Goal: Obtain resource: Download file/media

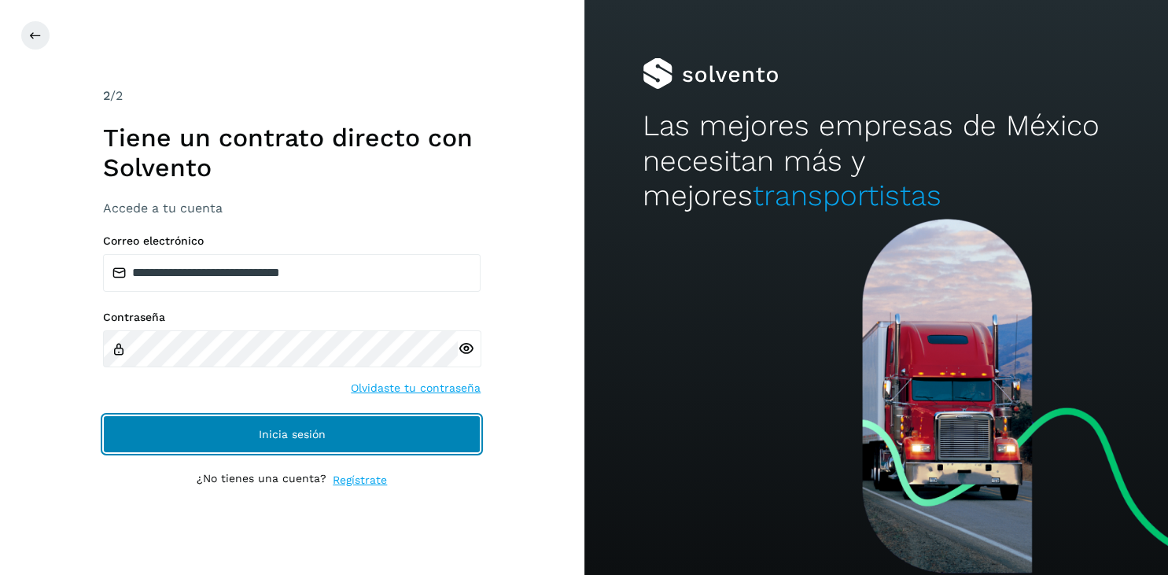
click at [259, 438] on button "Inicia sesión" at bounding box center [291, 434] width 377 height 38
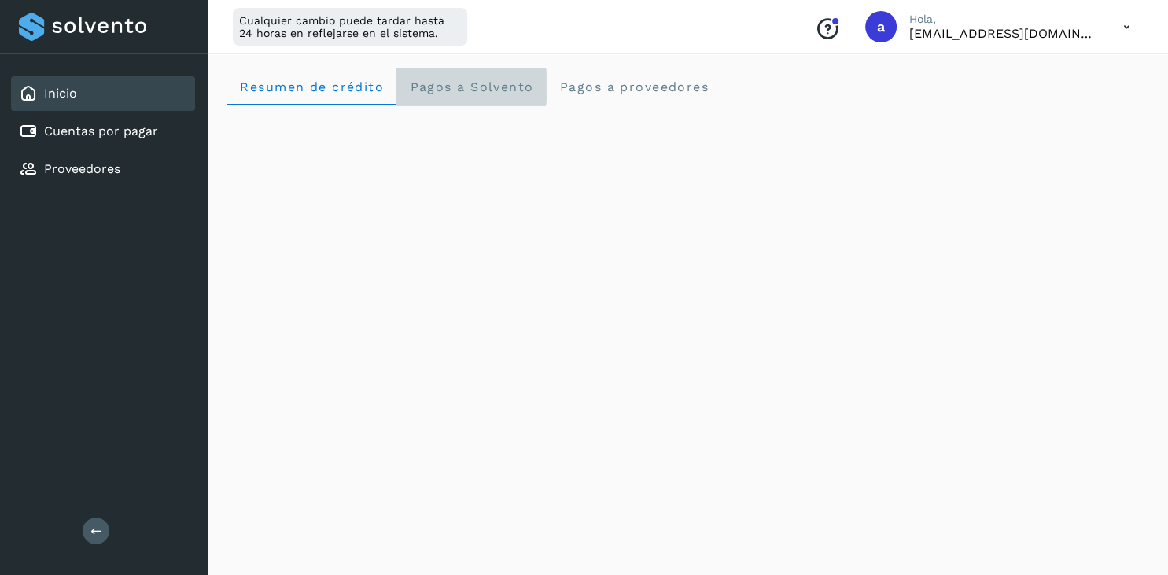
click at [467, 89] on span "Pagos a Solvento" at bounding box center [471, 86] width 124 height 15
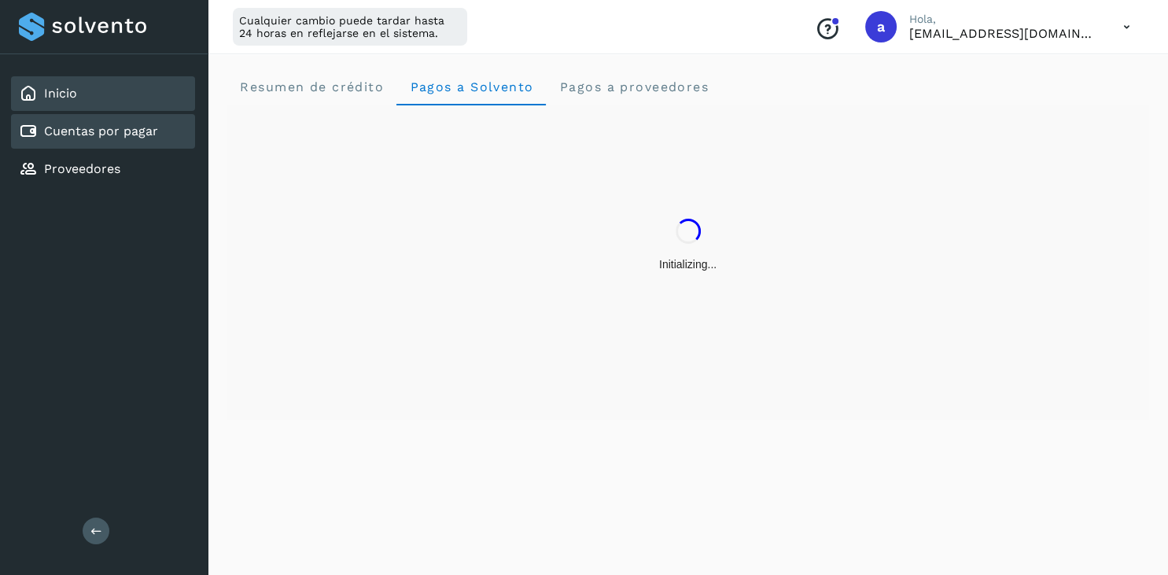
click at [90, 139] on div "Cuentas por pagar" at bounding box center [88, 131] width 139 height 19
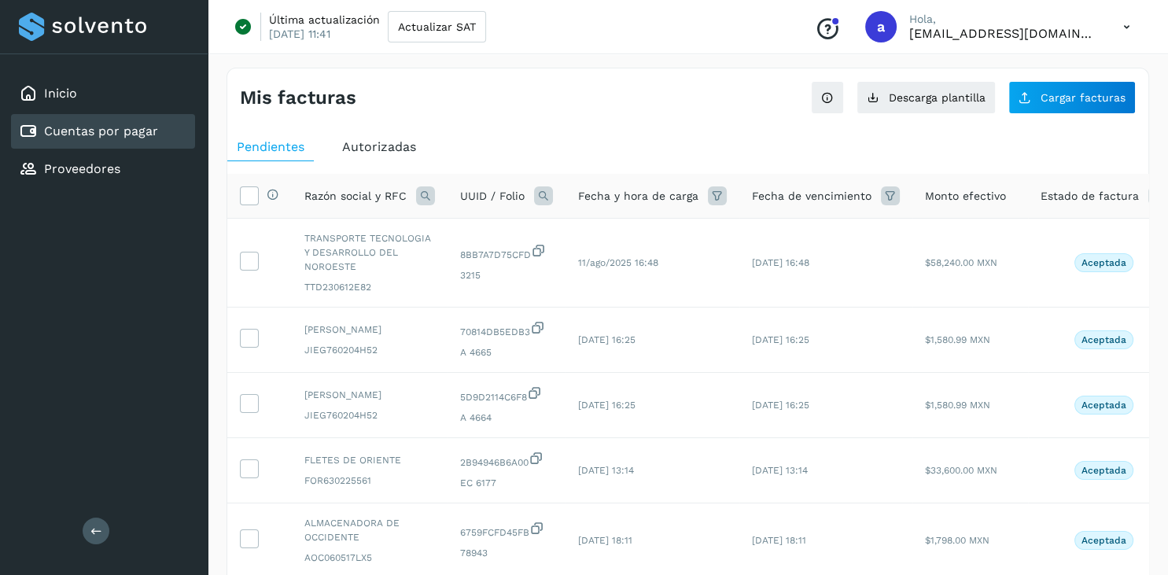
click at [399, 143] on span "Autorizadas" at bounding box center [379, 146] width 74 height 15
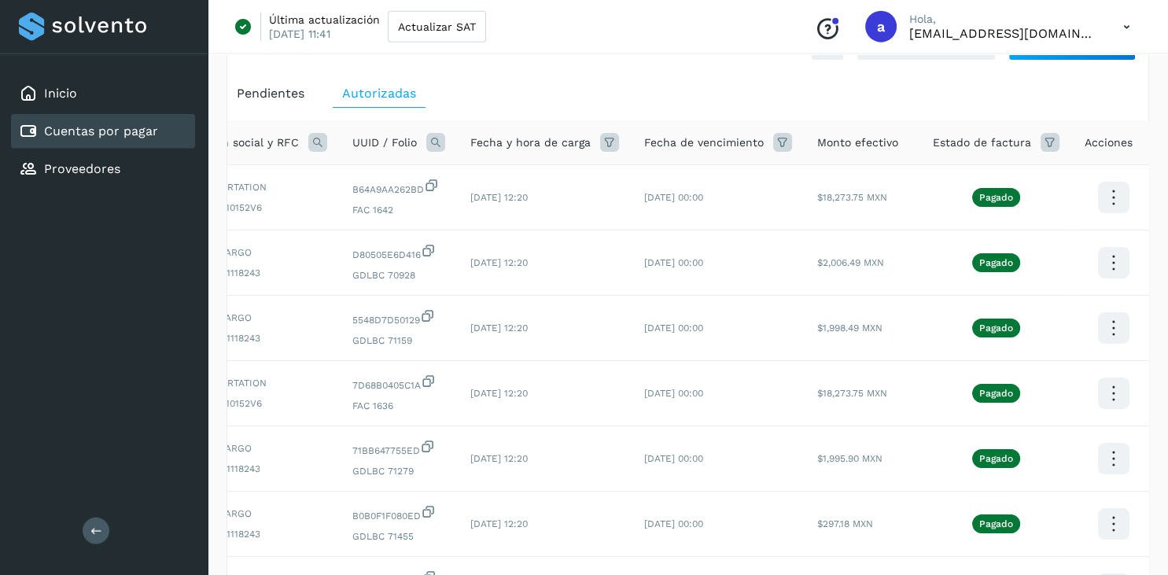
scroll to position [53, 0]
click at [1105, 196] on icon at bounding box center [1113, 197] width 37 height 37
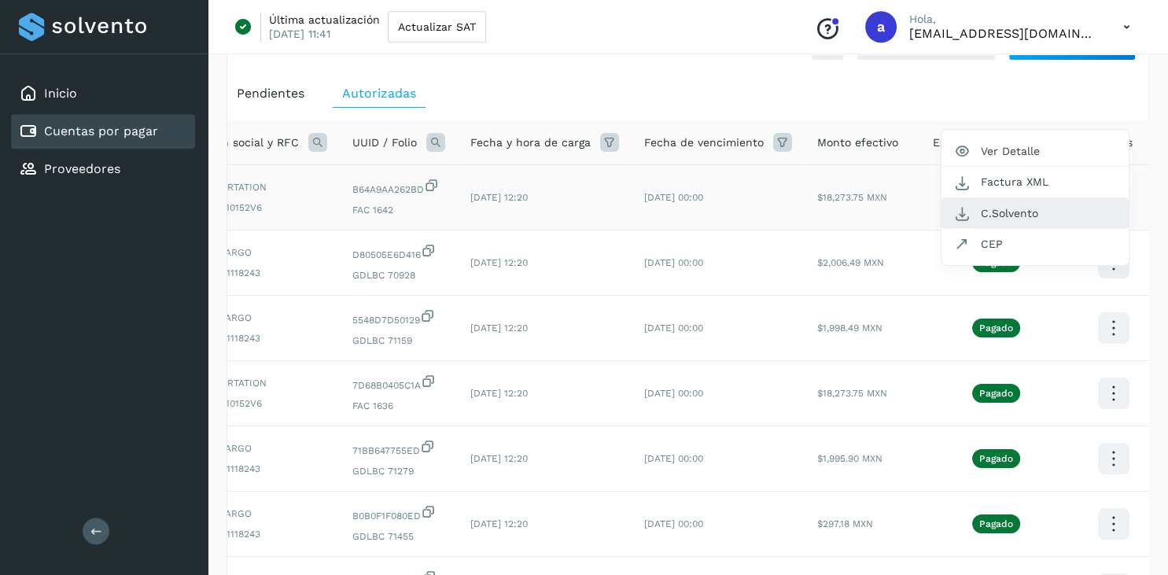
click at [1034, 214] on button "C.Solvento" at bounding box center [1034, 213] width 187 height 31
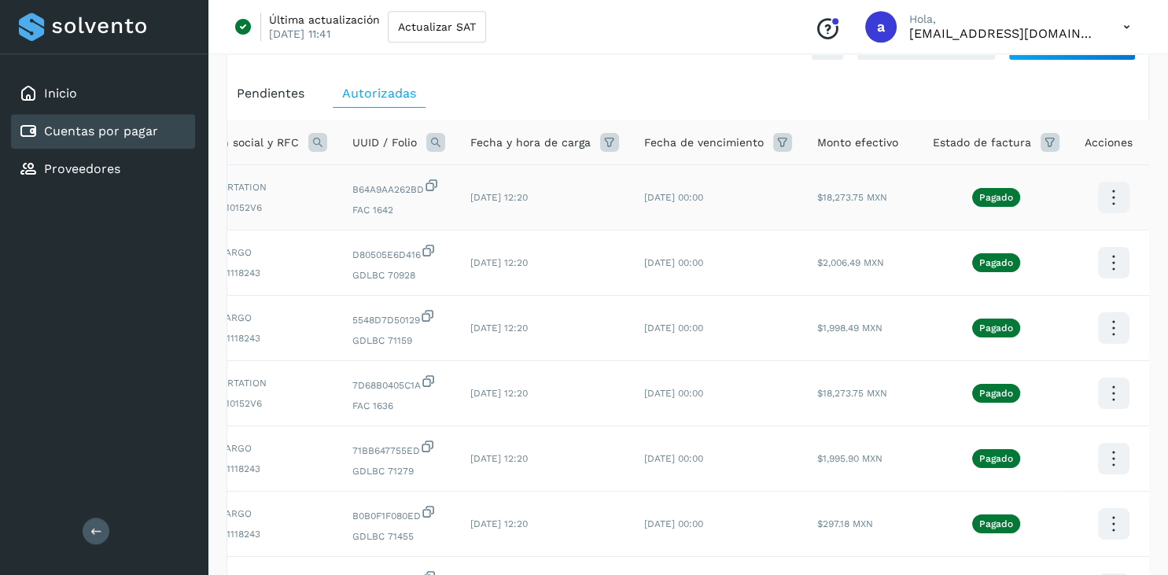
click at [609, 144] on icon at bounding box center [609, 142] width 19 height 19
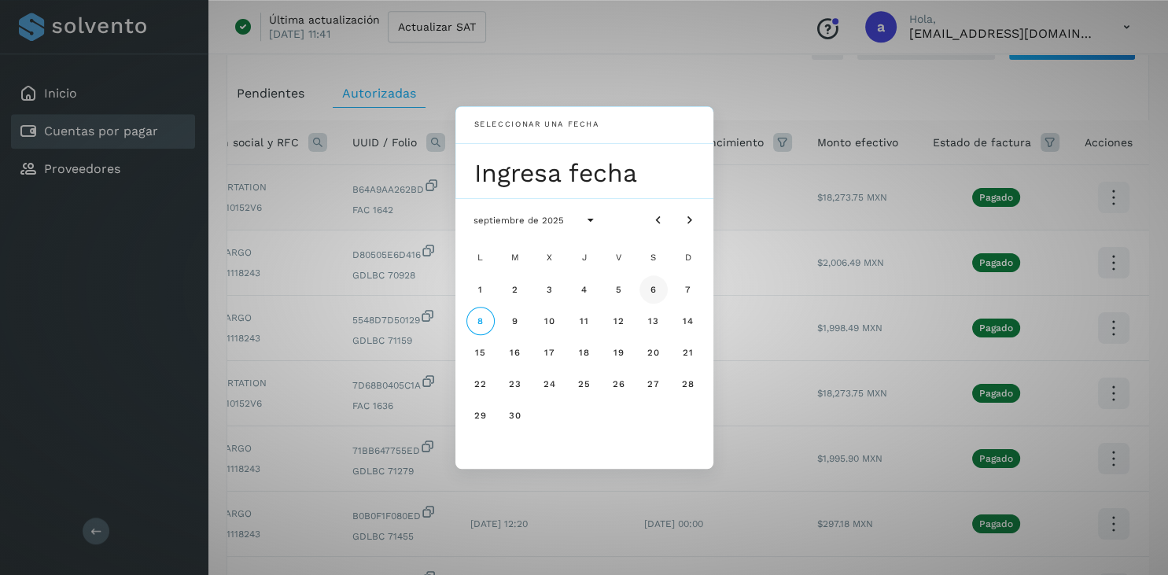
click at [650, 291] on span "6" at bounding box center [653, 289] width 7 height 11
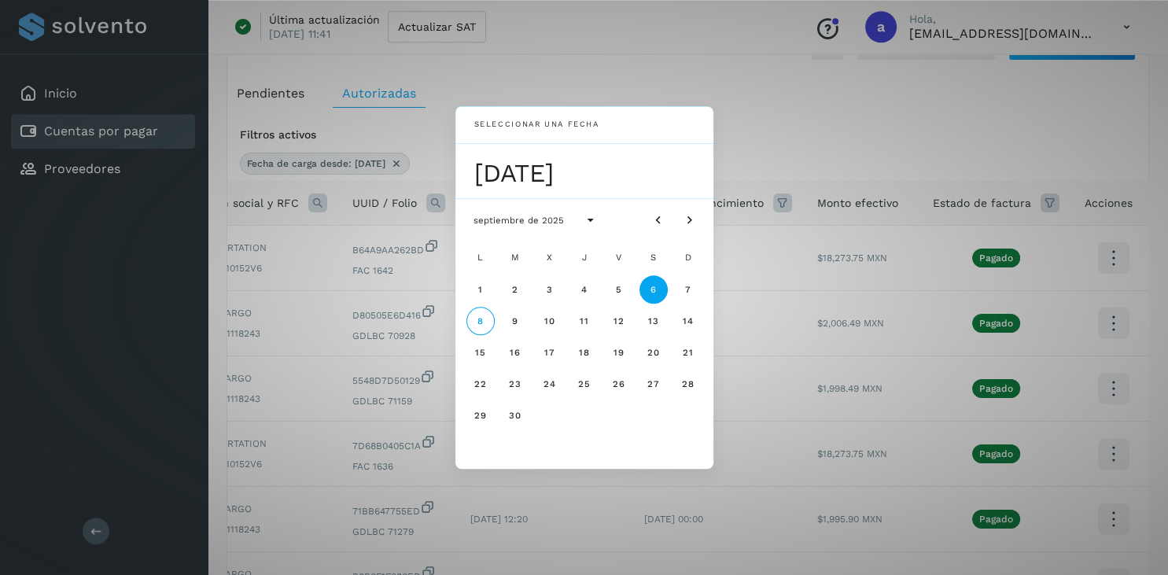
click at [811, 84] on div "Seleccionar una fecha [DATE] [DATE] L M X J V S D 1 2 3 4 5 6 7 8 9 10 11 12 13…" at bounding box center [584, 287] width 1168 height 575
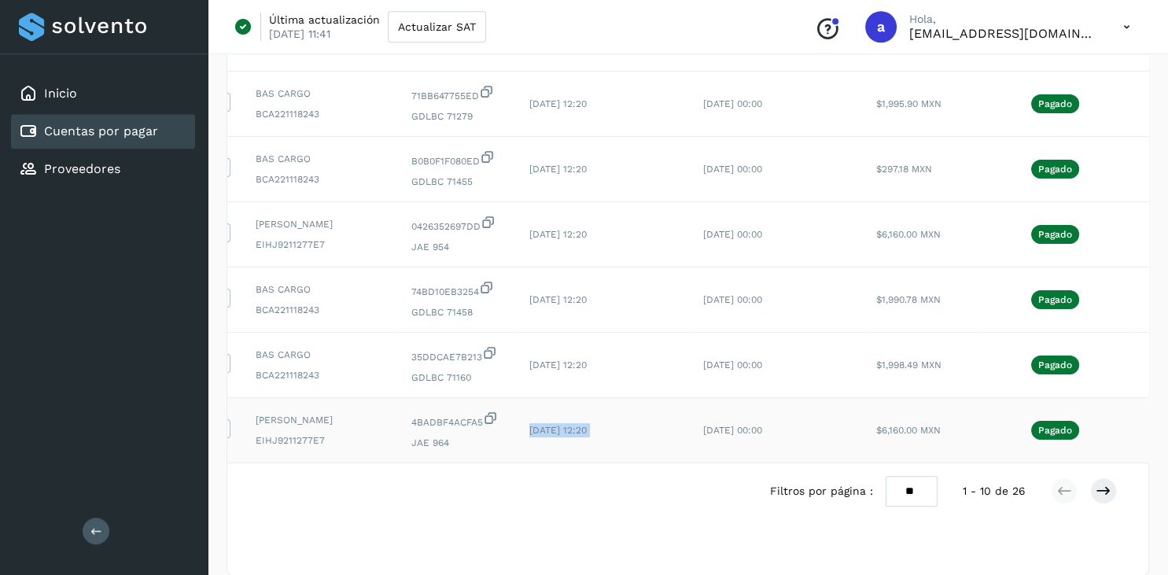
scroll to position [0, 0]
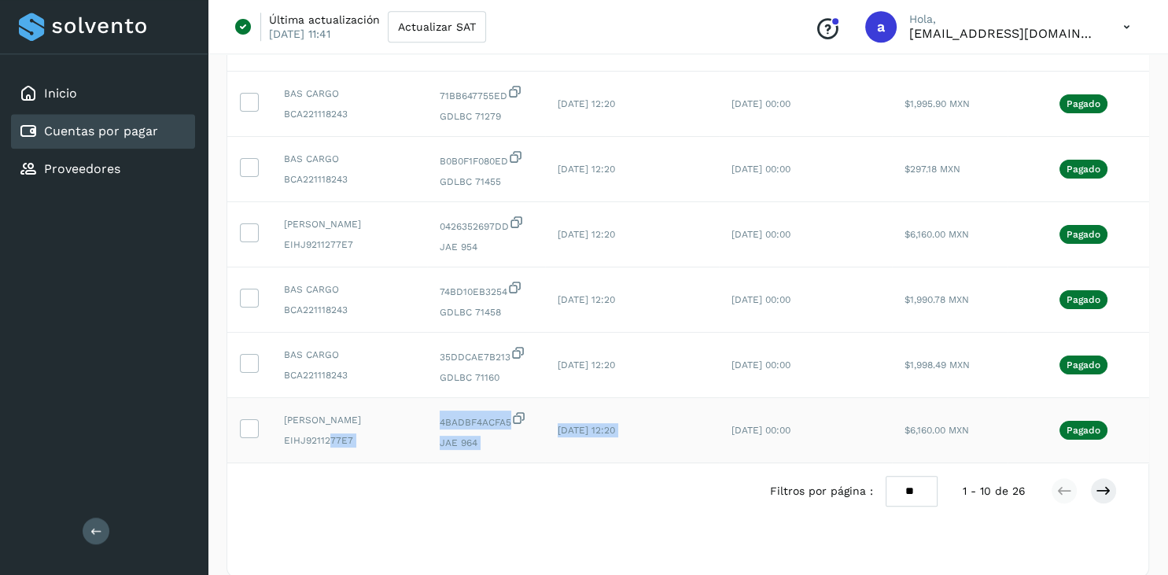
drag, startPoint x: 633, startPoint y: 471, endPoint x: 326, endPoint y: 471, distance: 306.7
click at [326, 463] on tr "[PERSON_NAME] EIHJ9211277E7 4BADBF4ACFA5 [PERSON_NAME] 964 [DATE] 12:20 [DATE] …" at bounding box center [734, 430] width 1014 height 65
click at [346, 519] on div "Filtros por página : ** ** ** 1 - 10 de 26" at bounding box center [687, 491] width 921 height 56
click at [248, 436] on icon at bounding box center [249, 427] width 17 height 17
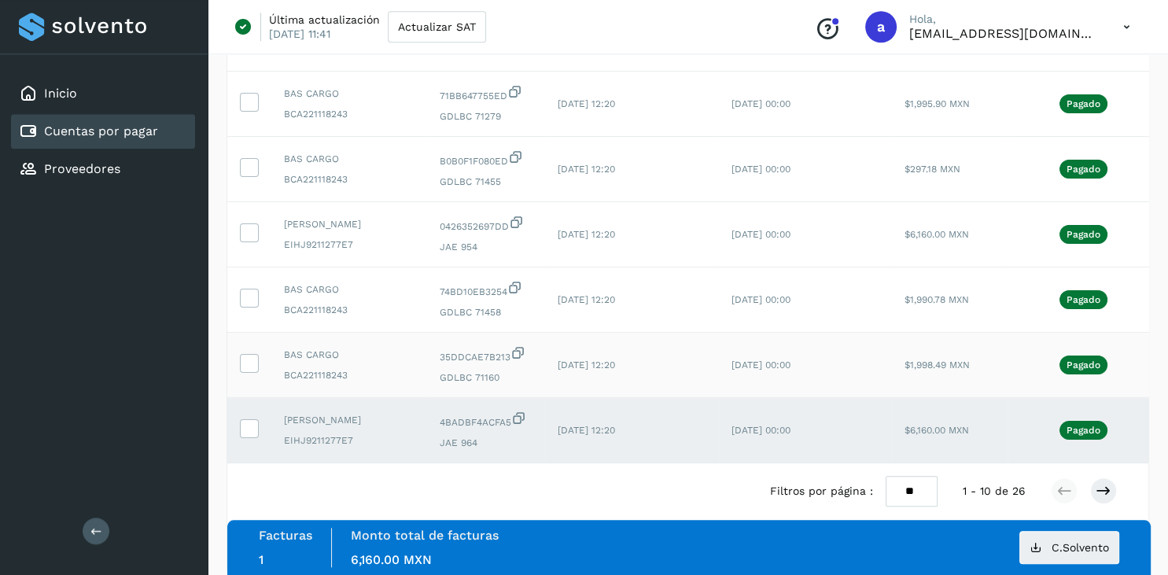
click at [244, 385] on td at bounding box center [249, 365] width 44 height 65
click at [250, 366] on icon at bounding box center [249, 362] width 17 height 17
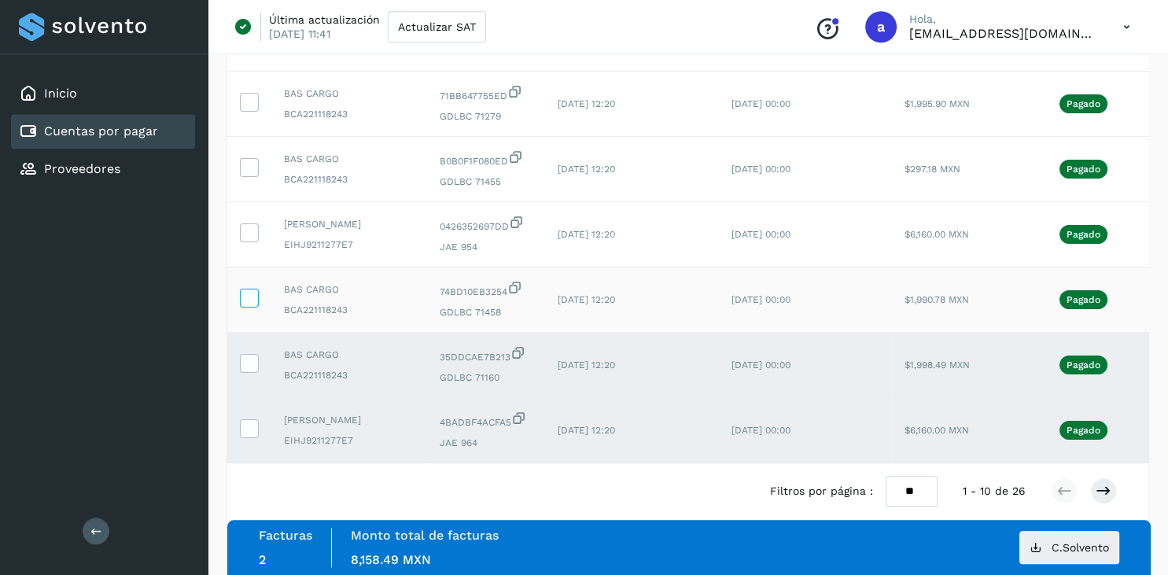
click at [253, 305] on icon at bounding box center [249, 297] width 17 height 17
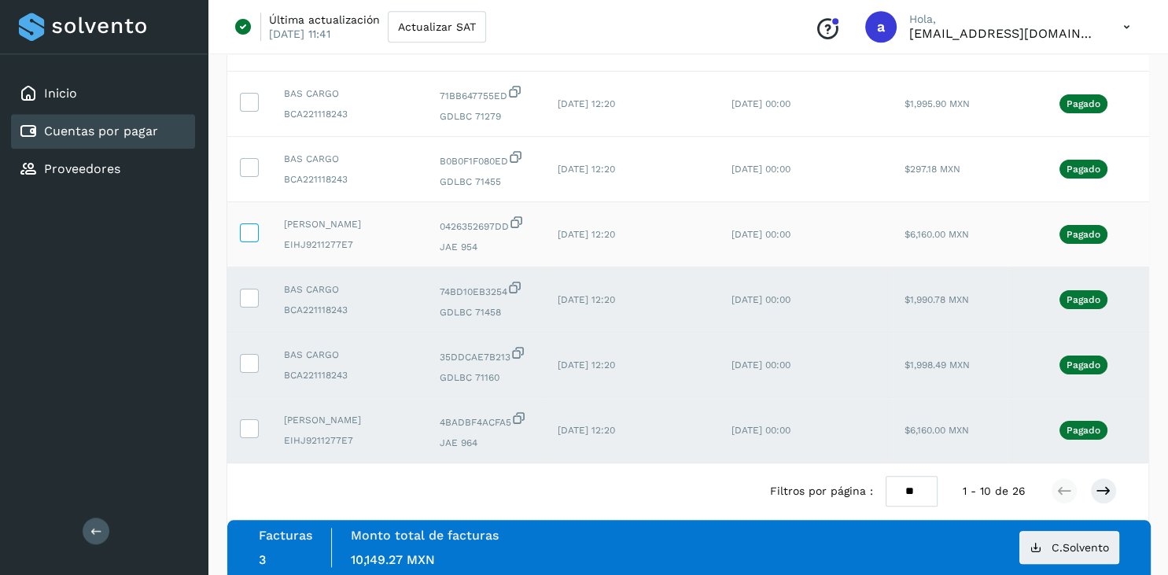
click at [255, 240] on icon at bounding box center [249, 231] width 17 height 17
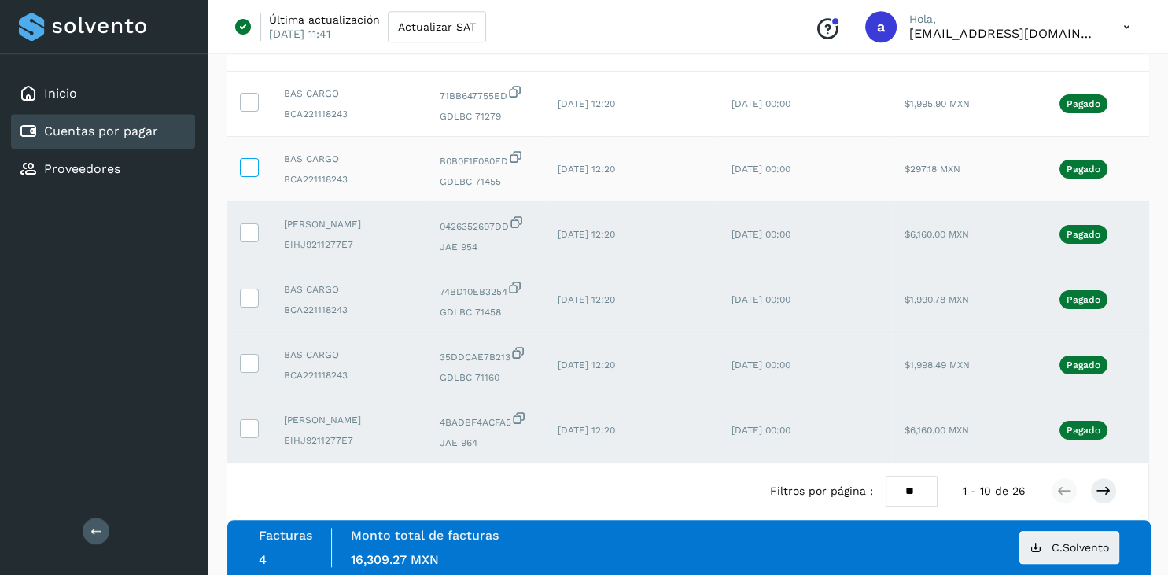
click at [251, 166] on icon at bounding box center [249, 166] width 17 height 17
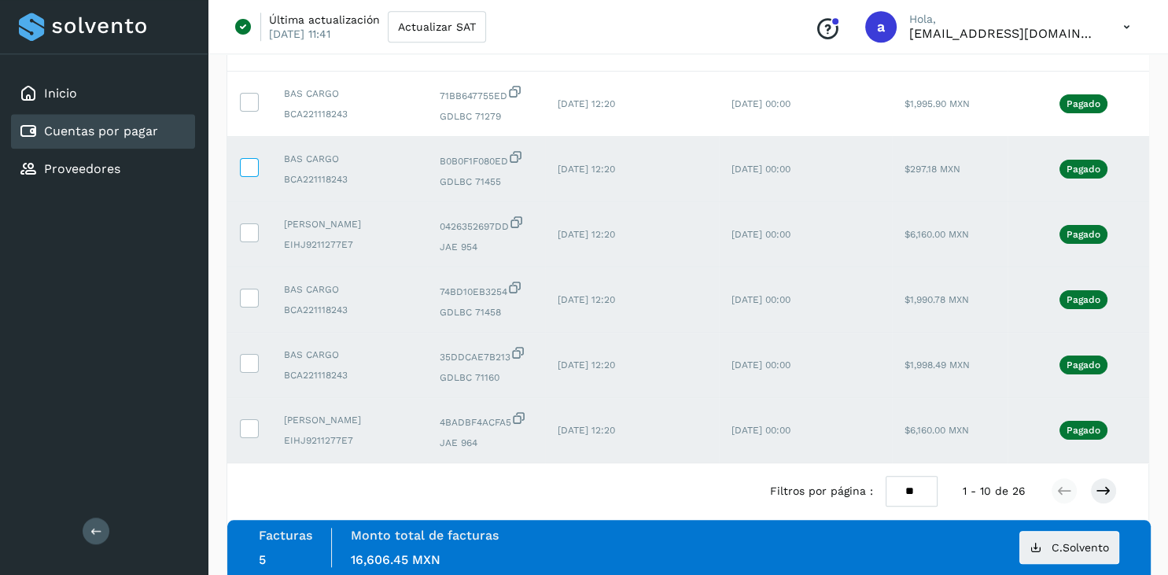
scroll to position [385, 0]
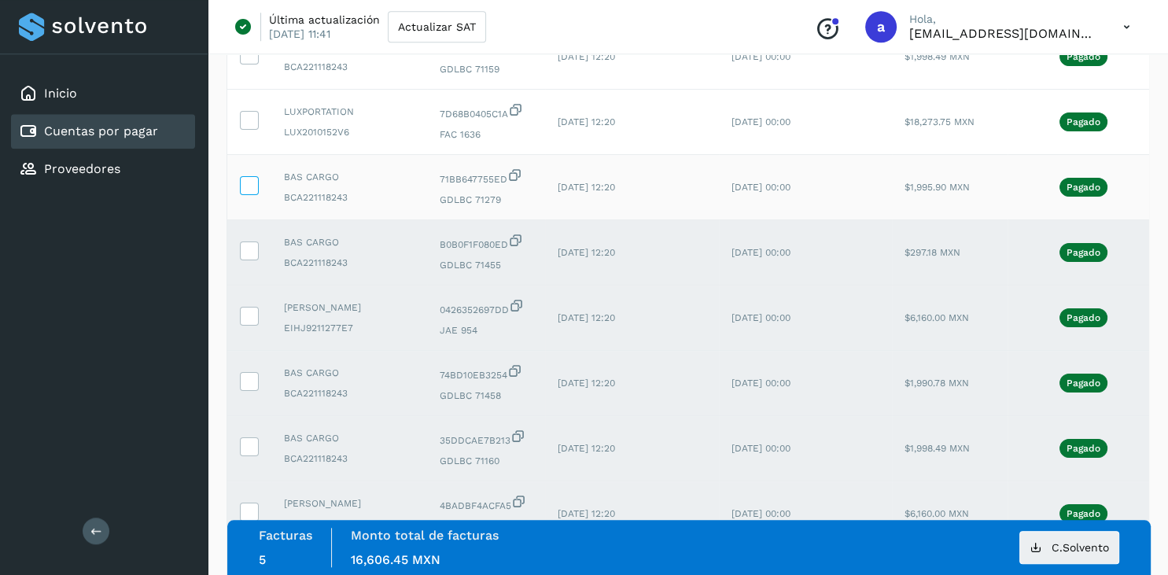
click at [252, 186] on icon at bounding box center [249, 184] width 17 height 17
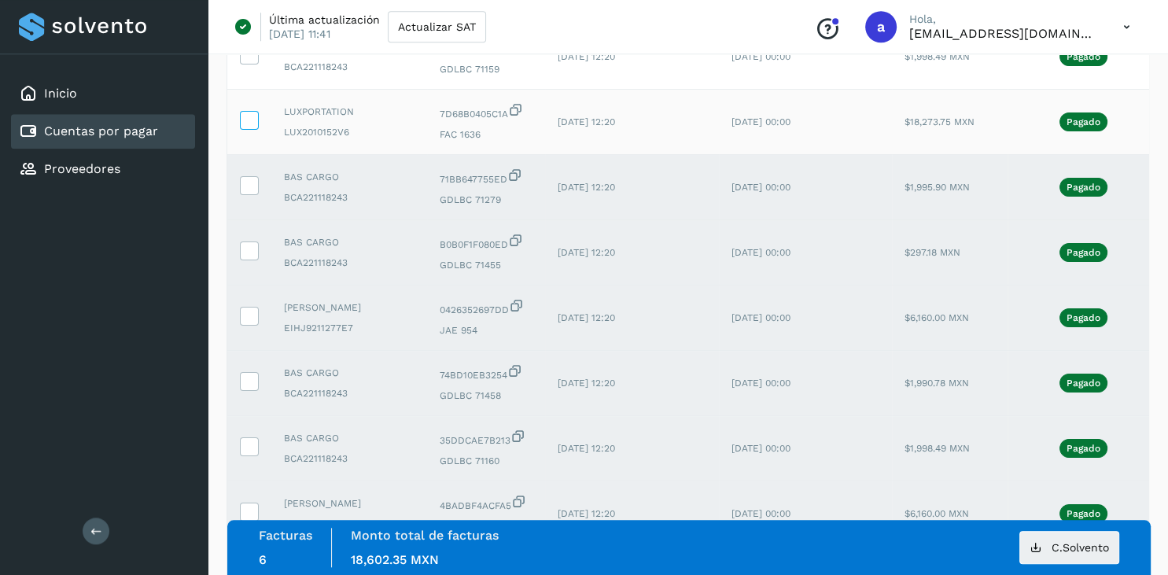
click at [252, 127] on span at bounding box center [249, 123] width 17 height 11
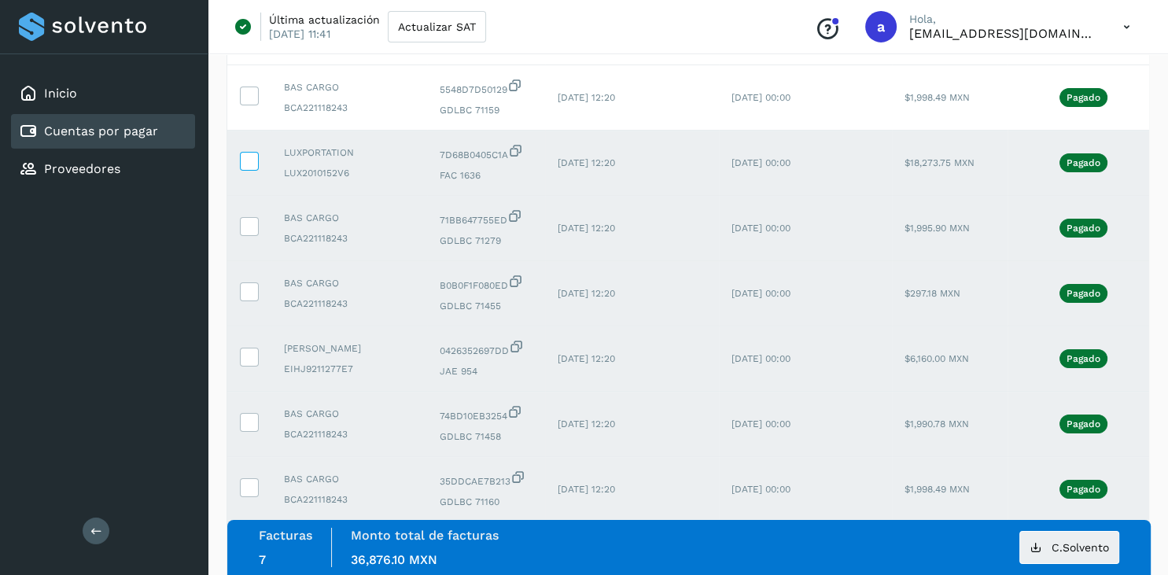
scroll to position [302, 0]
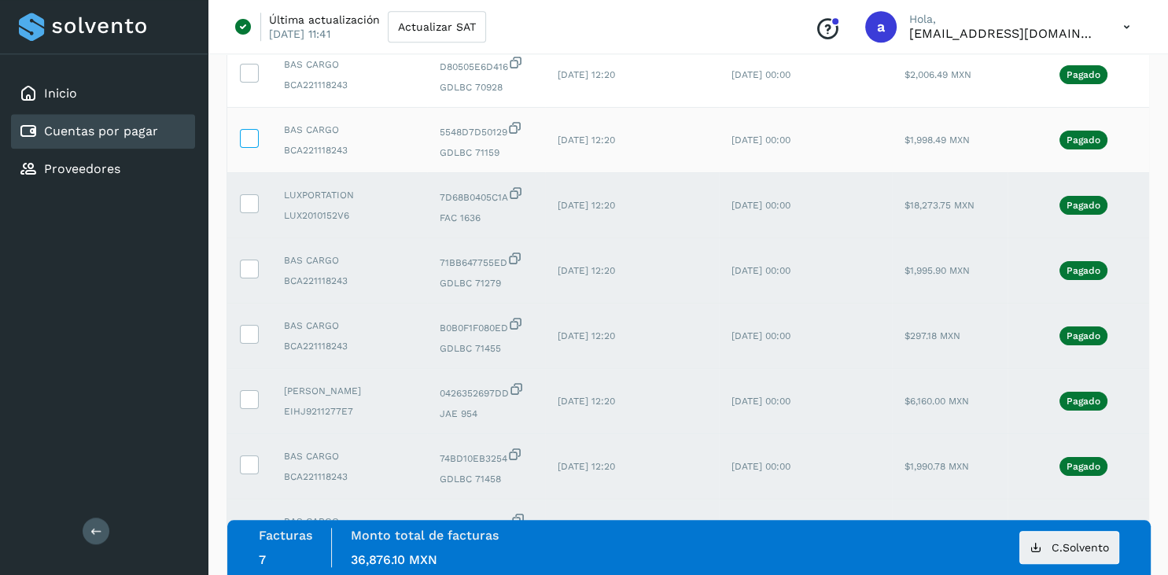
click at [246, 132] on icon at bounding box center [249, 137] width 17 height 17
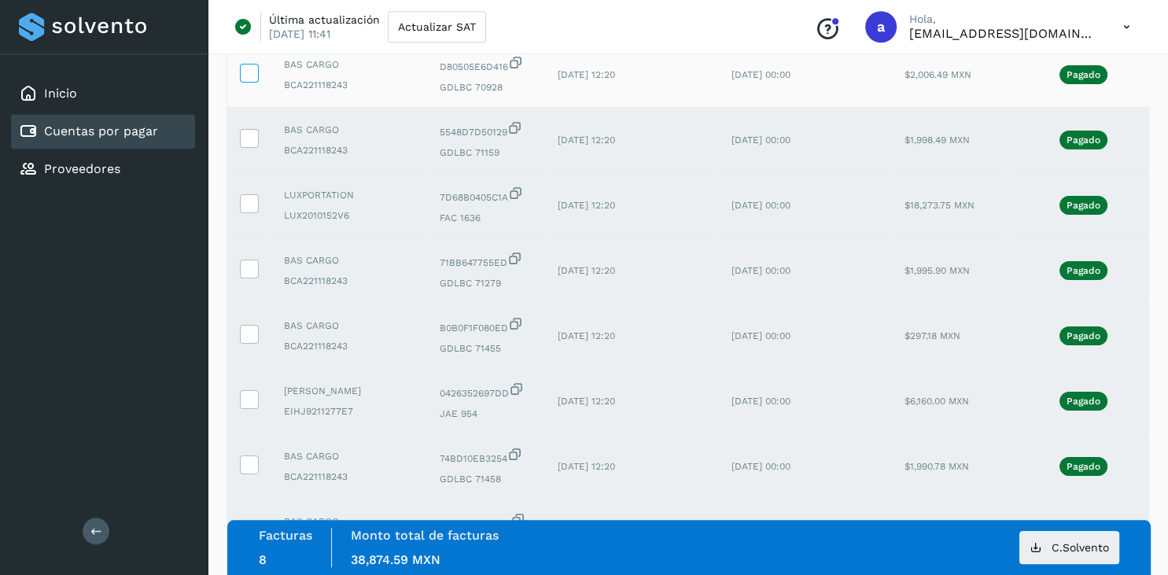
click at [243, 74] on icon at bounding box center [249, 72] width 17 height 17
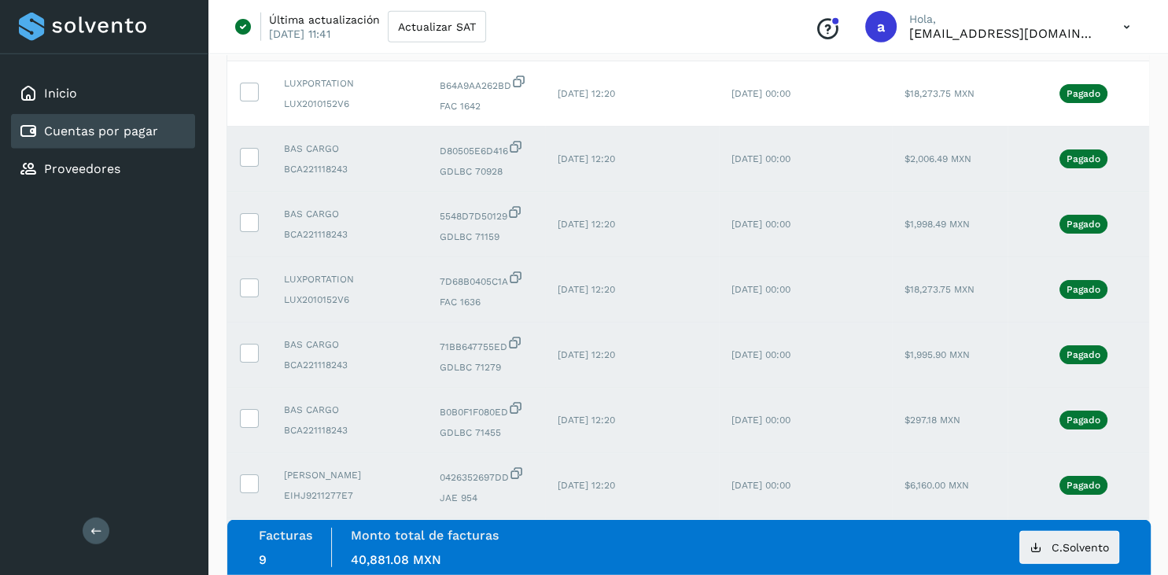
scroll to position [53, 0]
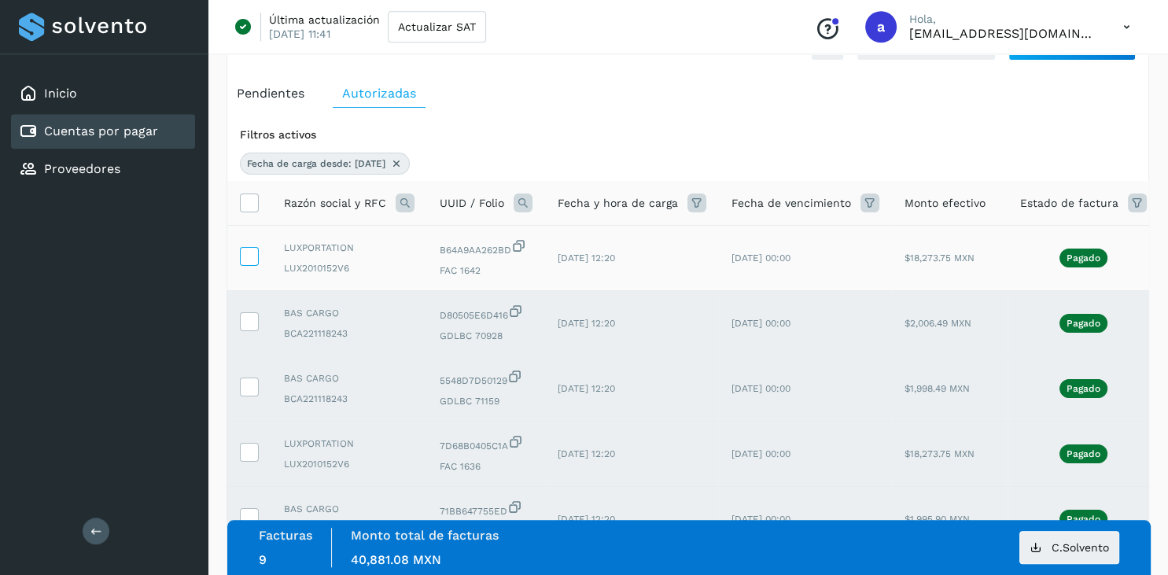
click at [249, 258] on icon at bounding box center [249, 255] width 17 height 17
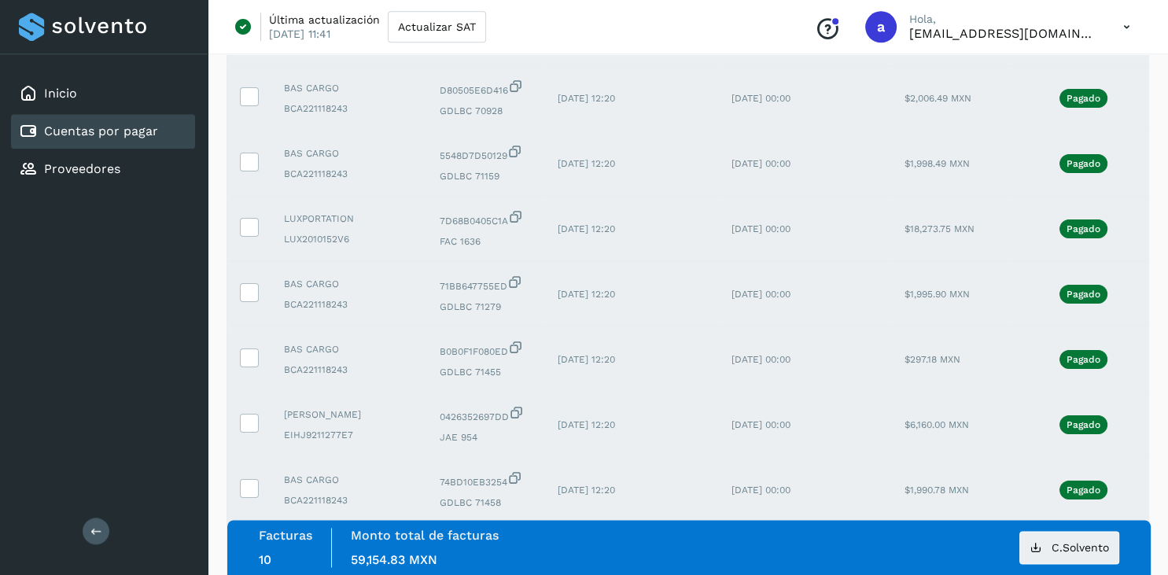
scroll to position [507, 0]
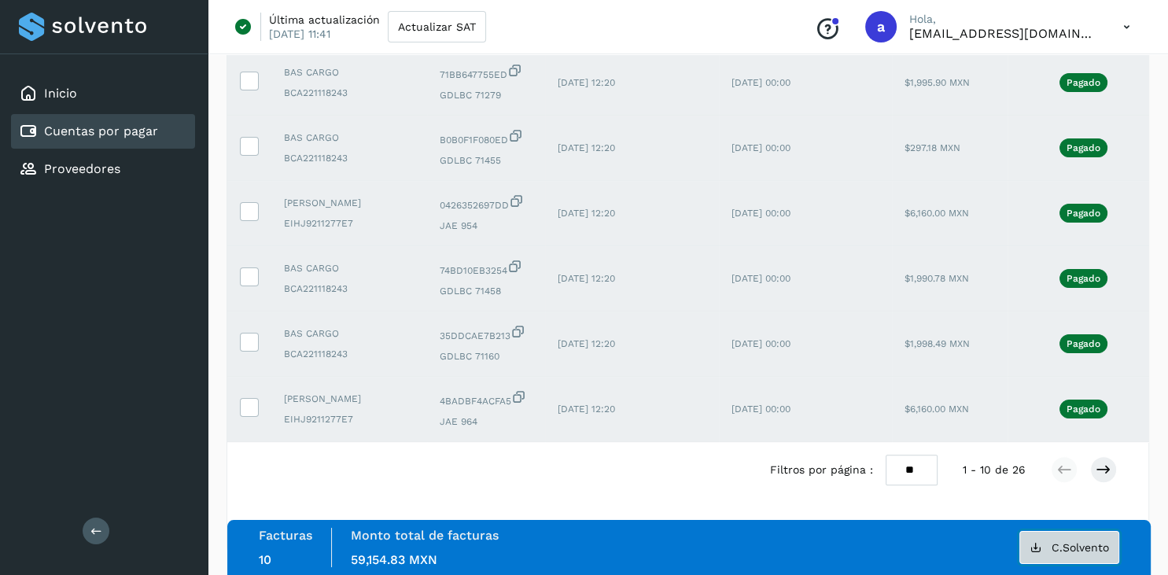
click at [1058, 554] on button "C.Solvento" at bounding box center [1069, 547] width 100 height 33
click at [885, 455] on select "** ** **" at bounding box center [911, 470] width 52 height 31
select select "**"
click option "**" at bounding box center [0, 0] width 0 height 0
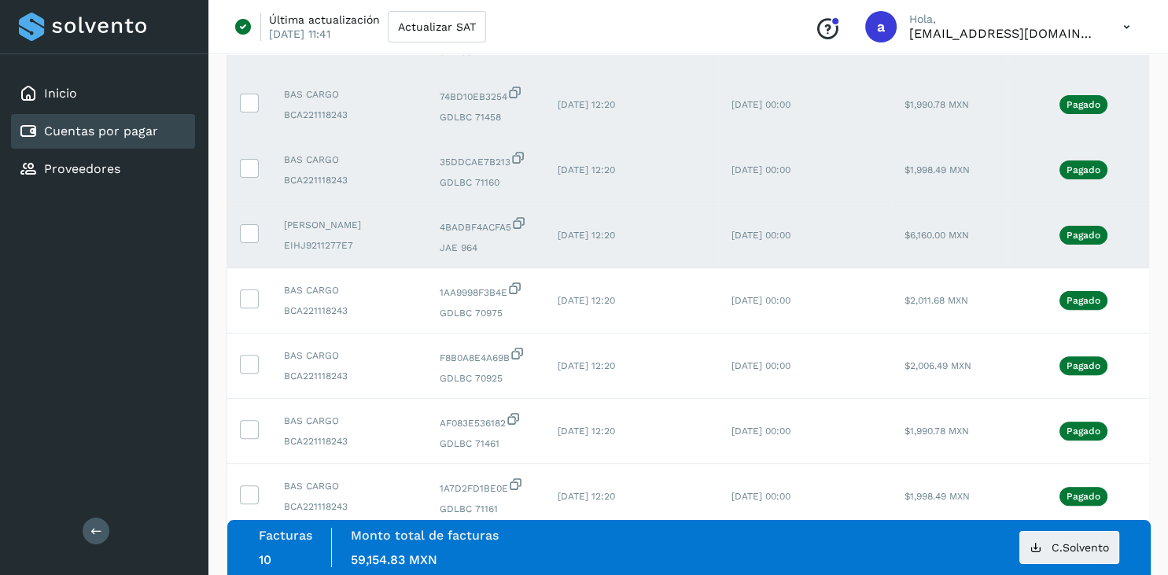
scroll to position [747, 0]
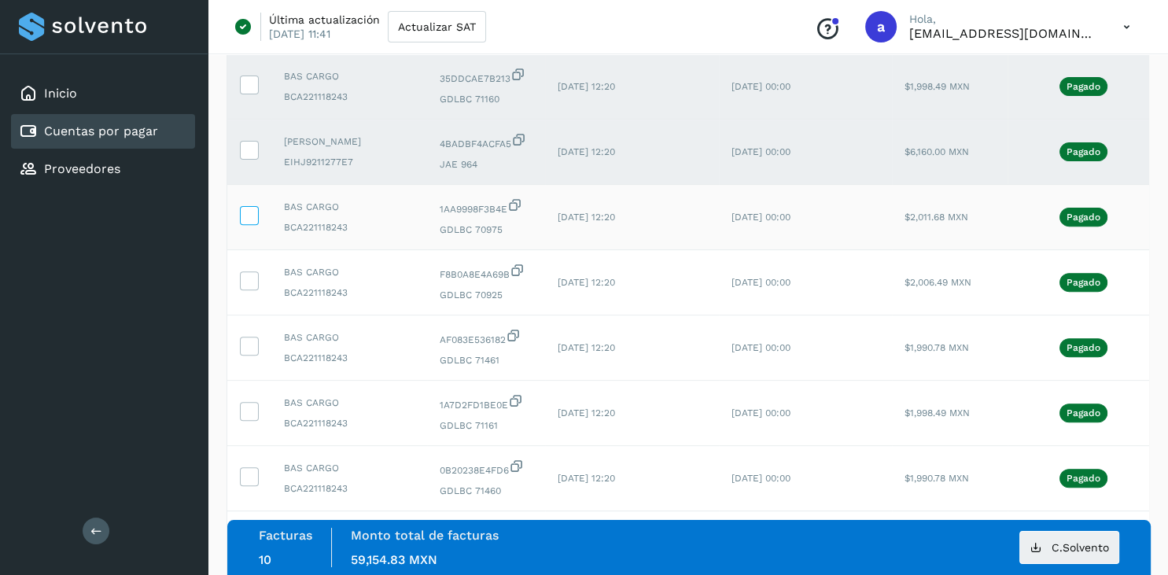
click at [246, 223] on icon at bounding box center [249, 214] width 17 height 17
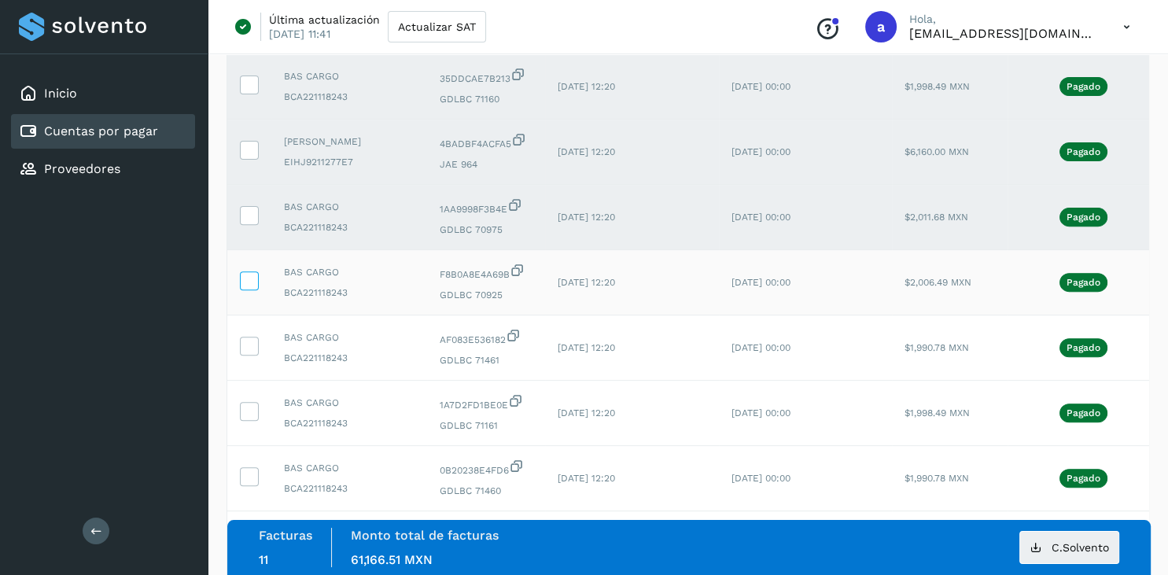
click at [244, 289] on span at bounding box center [249, 283] width 17 height 11
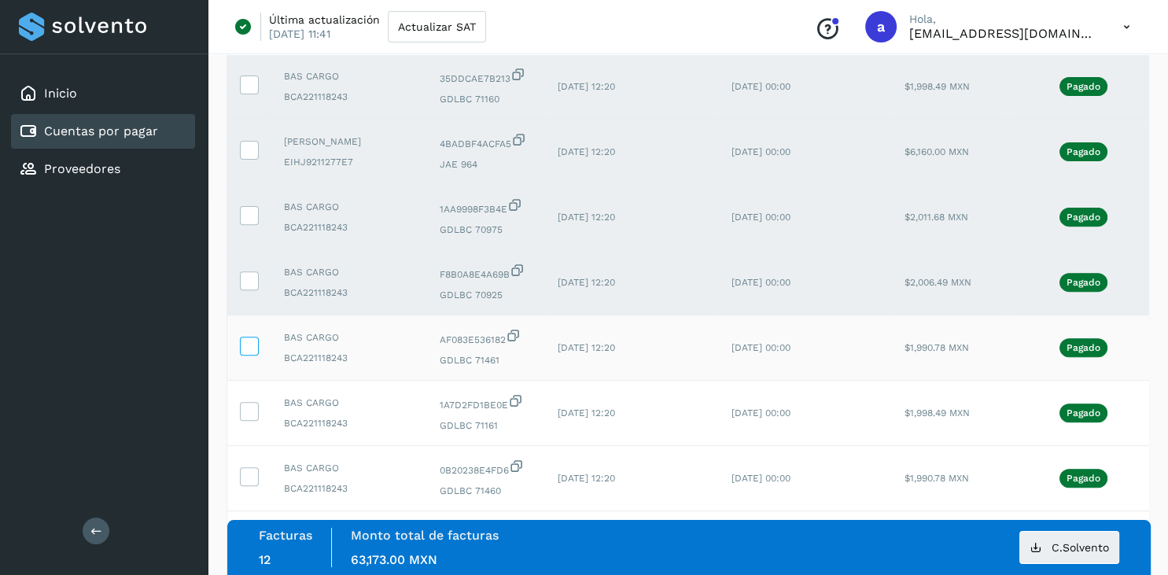
click at [248, 353] on icon at bounding box center [249, 345] width 17 height 17
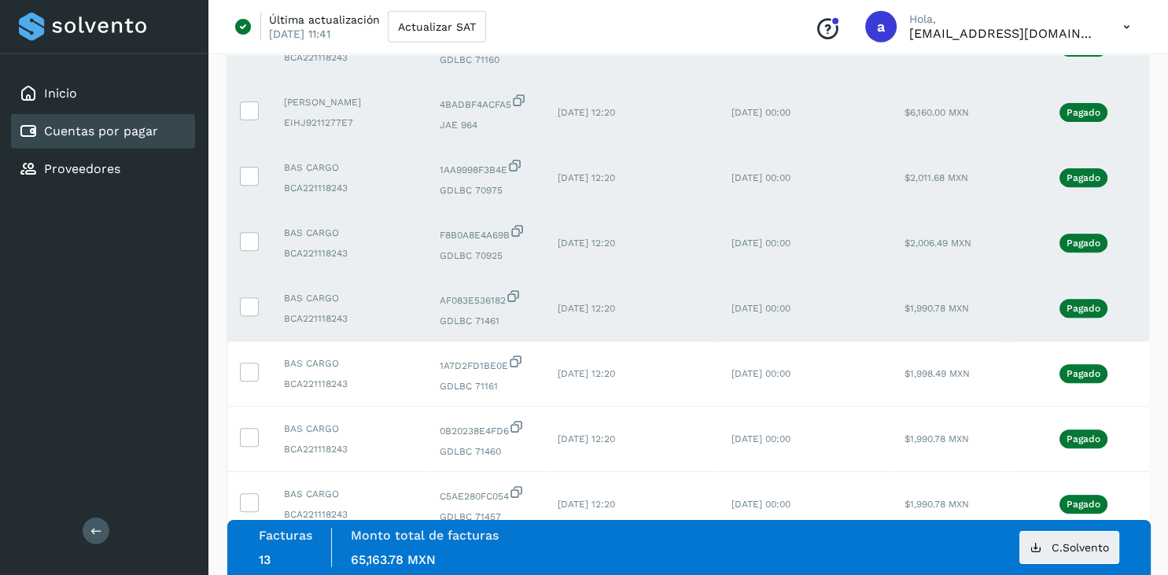
scroll to position [830, 0]
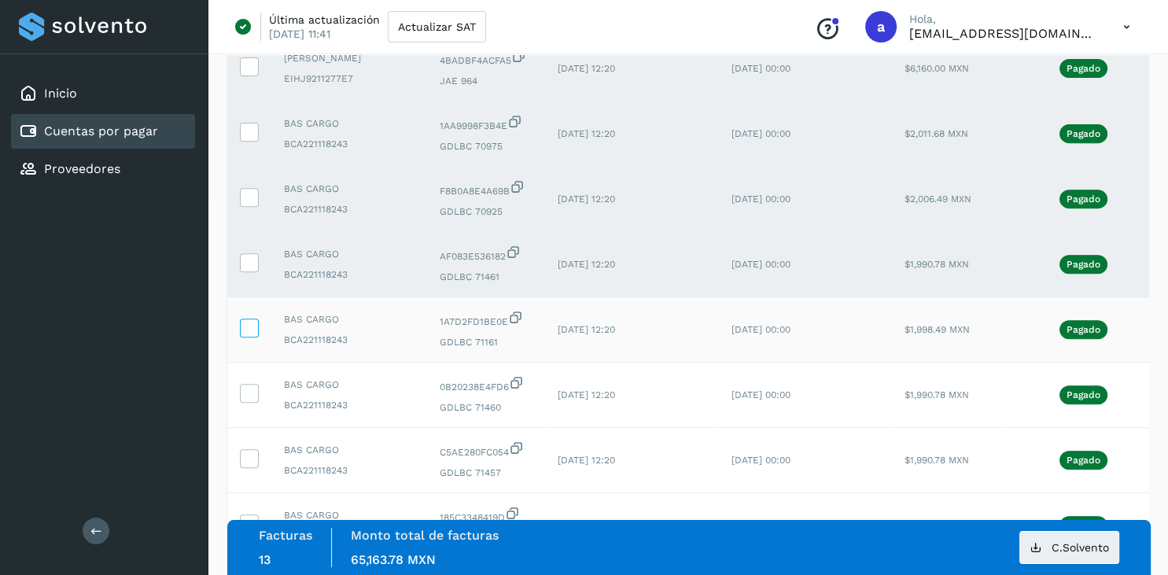
click at [256, 335] on icon at bounding box center [249, 326] width 17 height 17
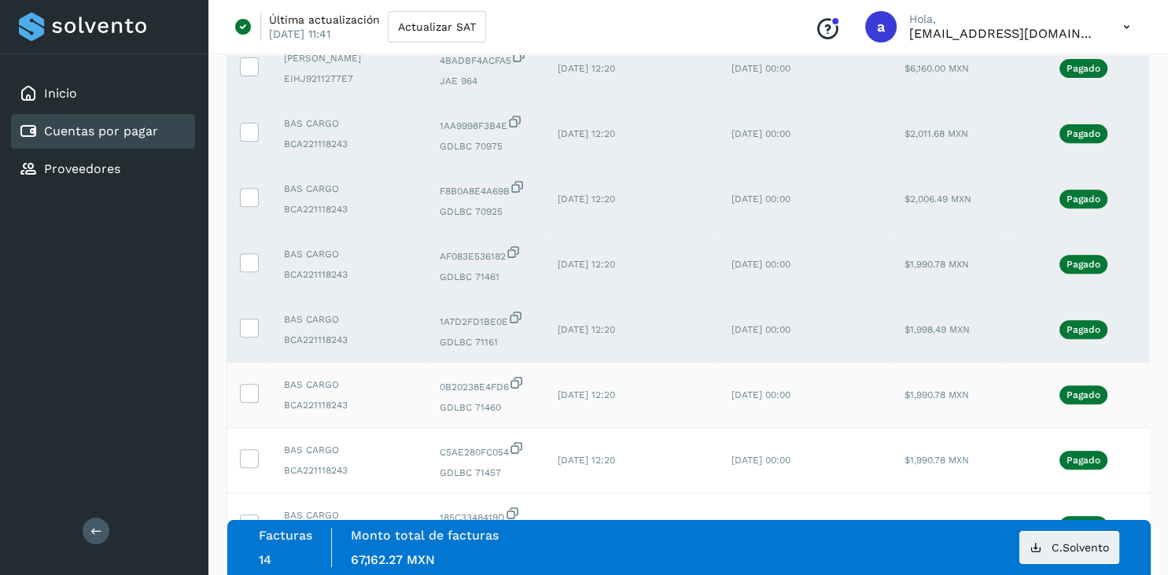
click at [247, 426] on td at bounding box center [249, 395] width 44 height 65
click at [248, 420] on td at bounding box center [249, 395] width 44 height 65
click at [249, 400] on icon at bounding box center [249, 392] width 17 height 17
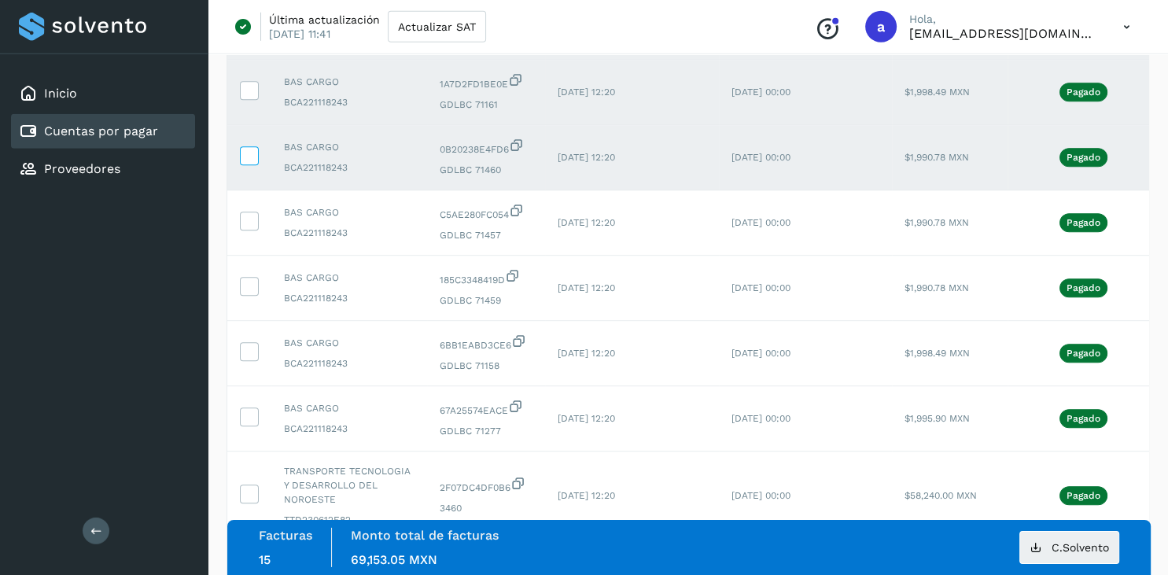
scroll to position [1079, 0]
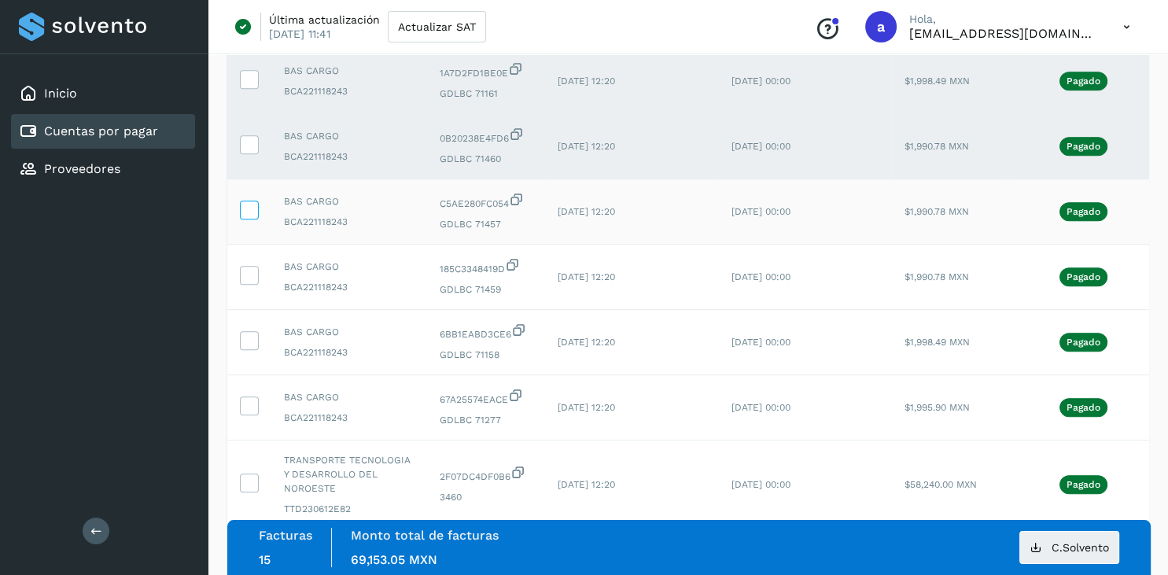
click at [244, 217] on icon at bounding box center [249, 209] width 17 height 17
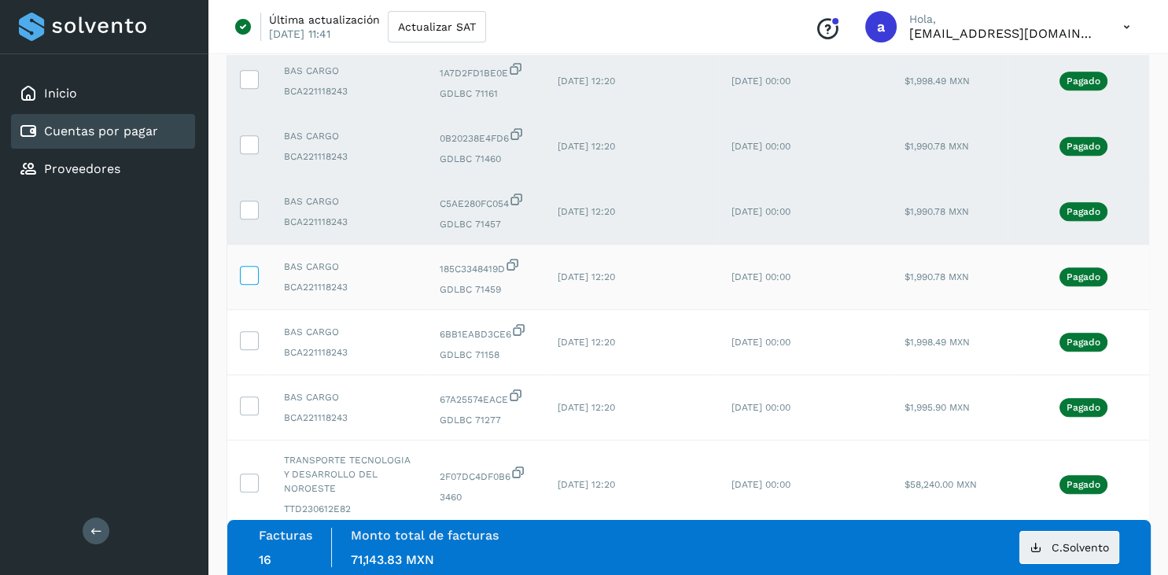
click at [245, 282] on icon at bounding box center [249, 274] width 17 height 17
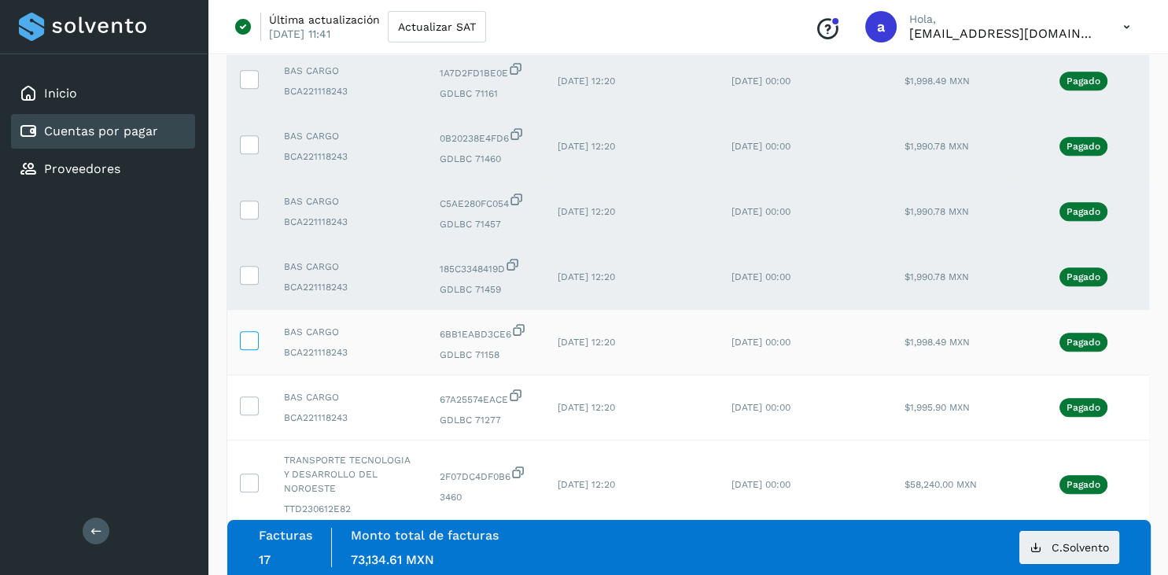
click at [250, 350] on label at bounding box center [249, 340] width 19 height 19
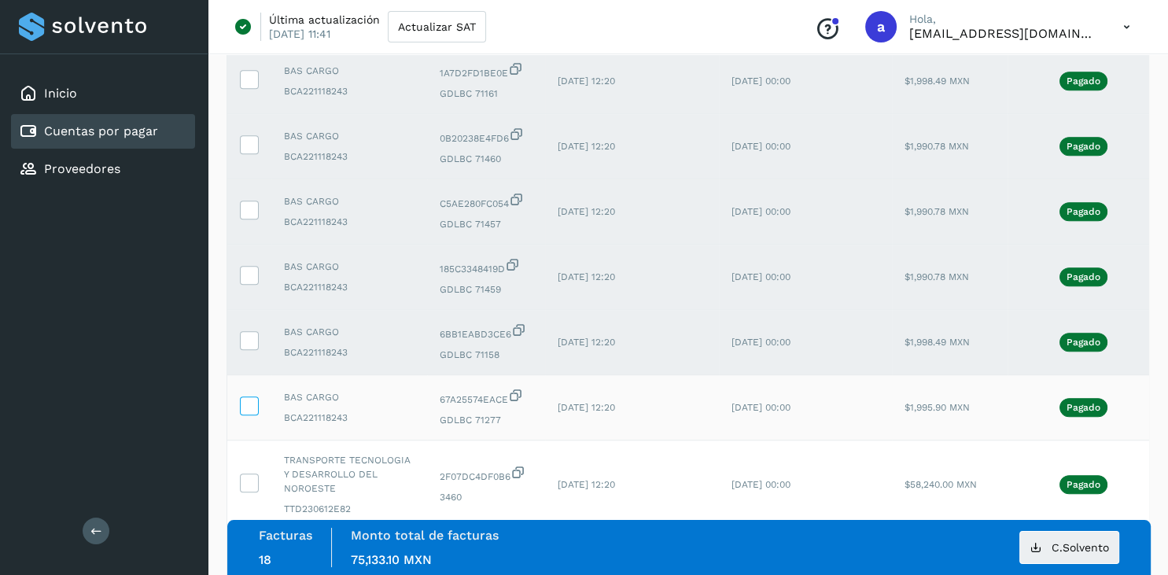
click at [248, 413] on icon at bounding box center [249, 404] width 17 height 17
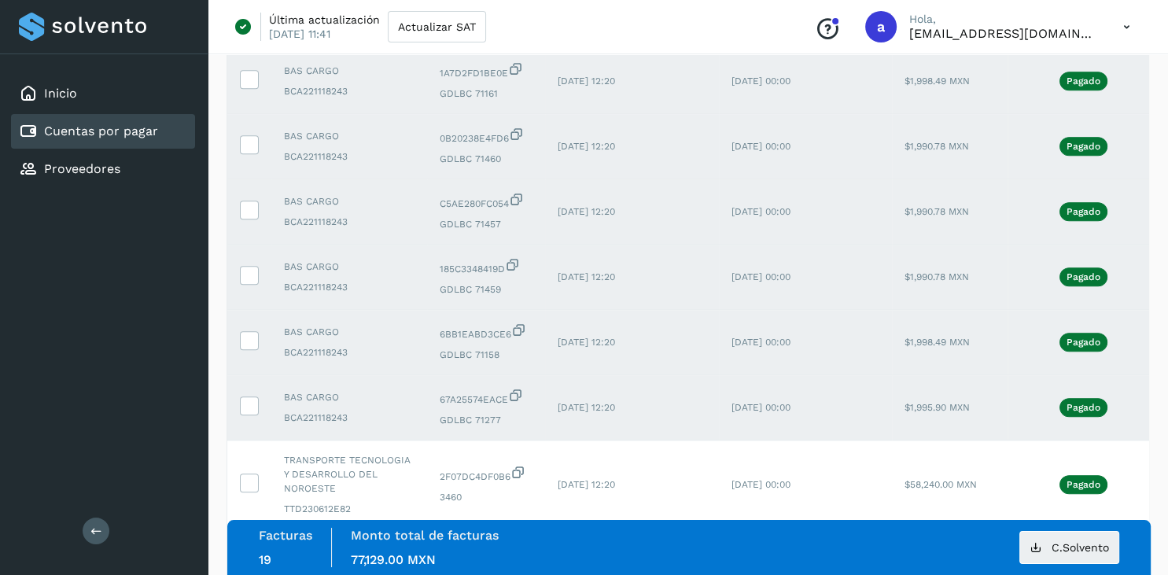
scroll to position [1246, 0]
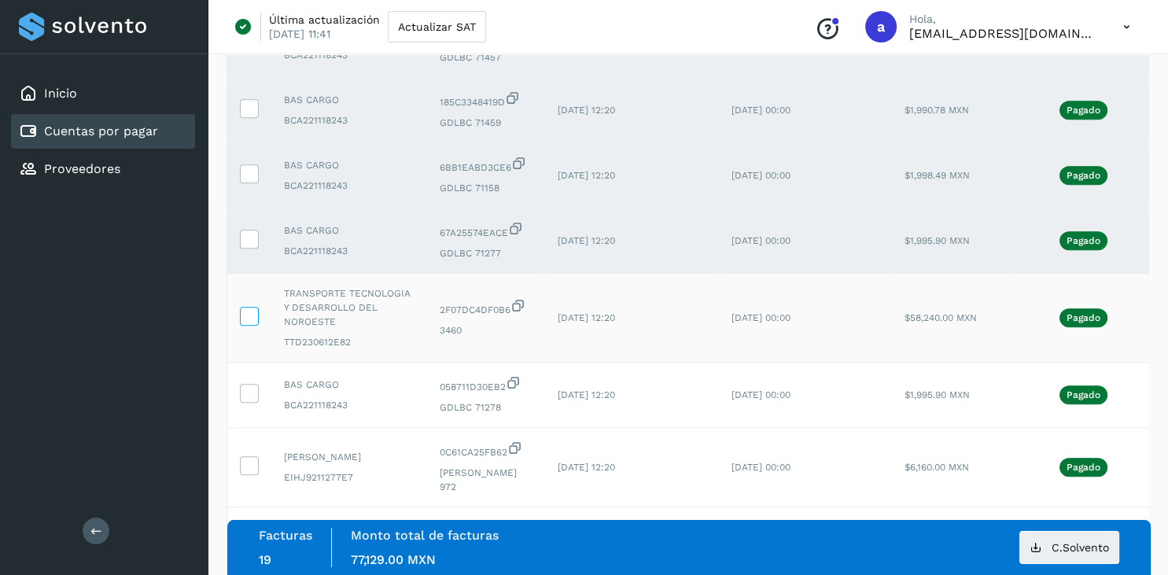
click at [250, 323] on icon at bounding box center [249, 315] width 17 height 17
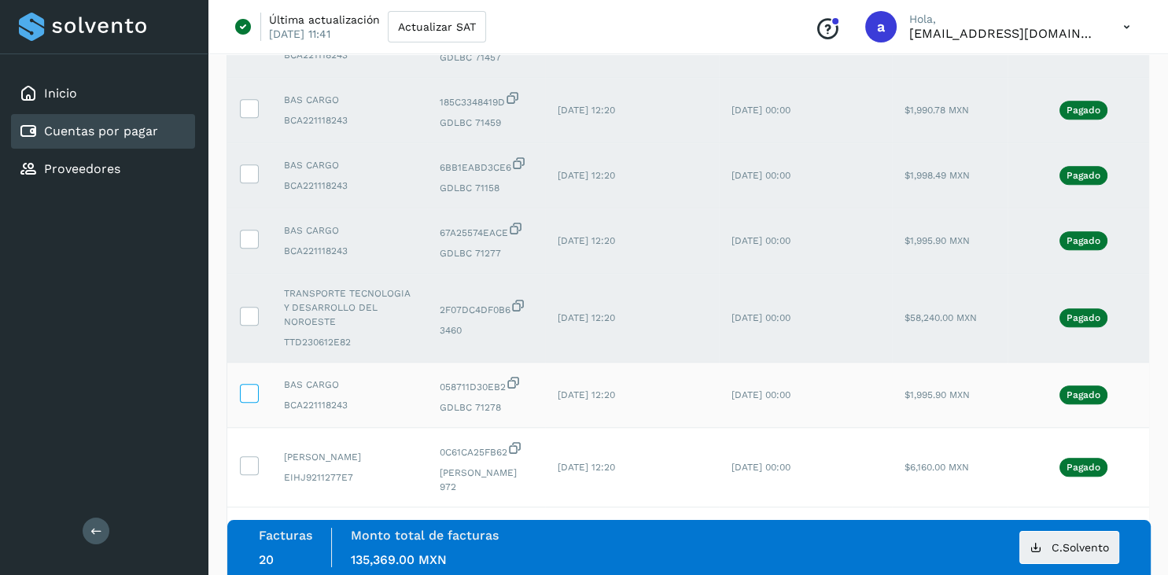
click at [246, 400] on icon at bounding box center [249, 392] width 17 height 17
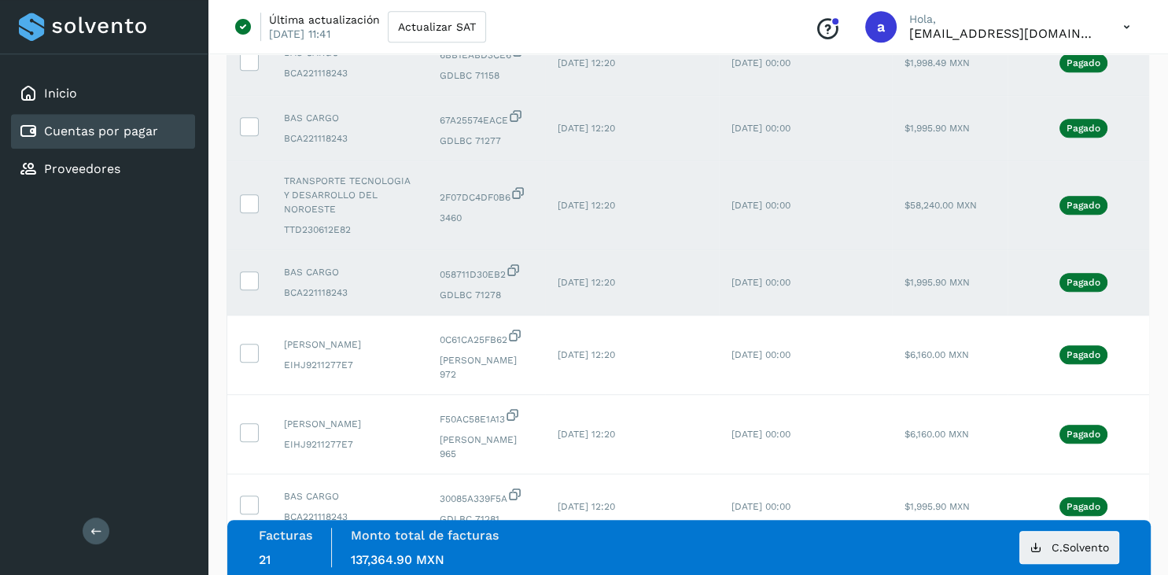
scroll to position [1494, 0]
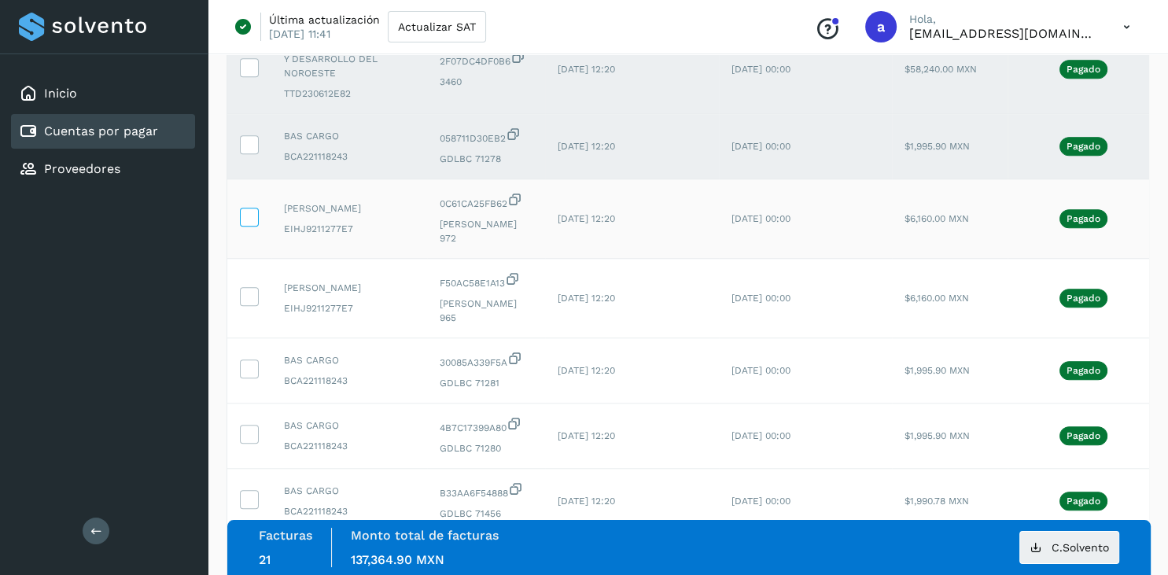
click at [249, 224] on icon at bounding box center [249, 216] width 17 height 17
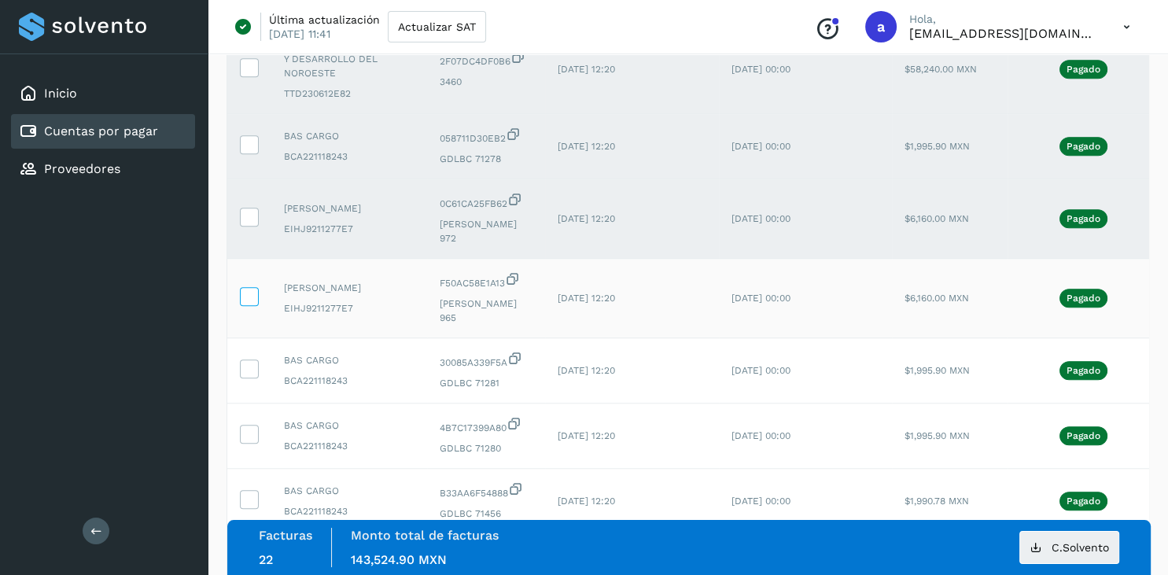
click at [249, 304] on icon at bounding box center [249, 295] width 17 height 17
click at [253, 386] on td at bounding box center [249, 370] width 44 height 65
click at [248, 370] on icon at bounding box center [249, 367] width 17 height 17
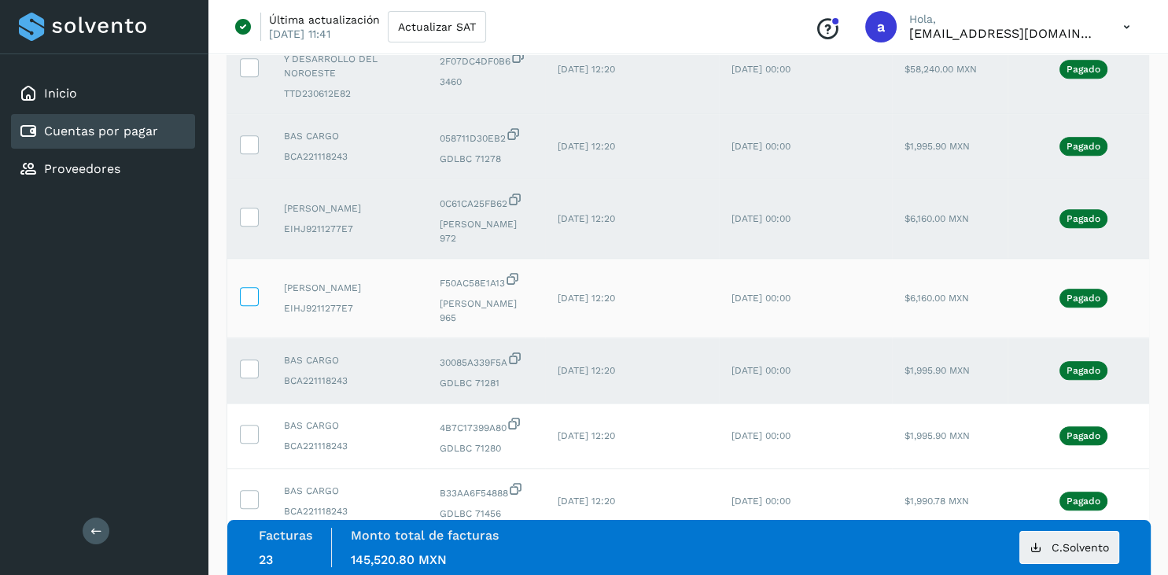
click at [256, 305] on span at bounding box center [249, 299] width 17 height 11
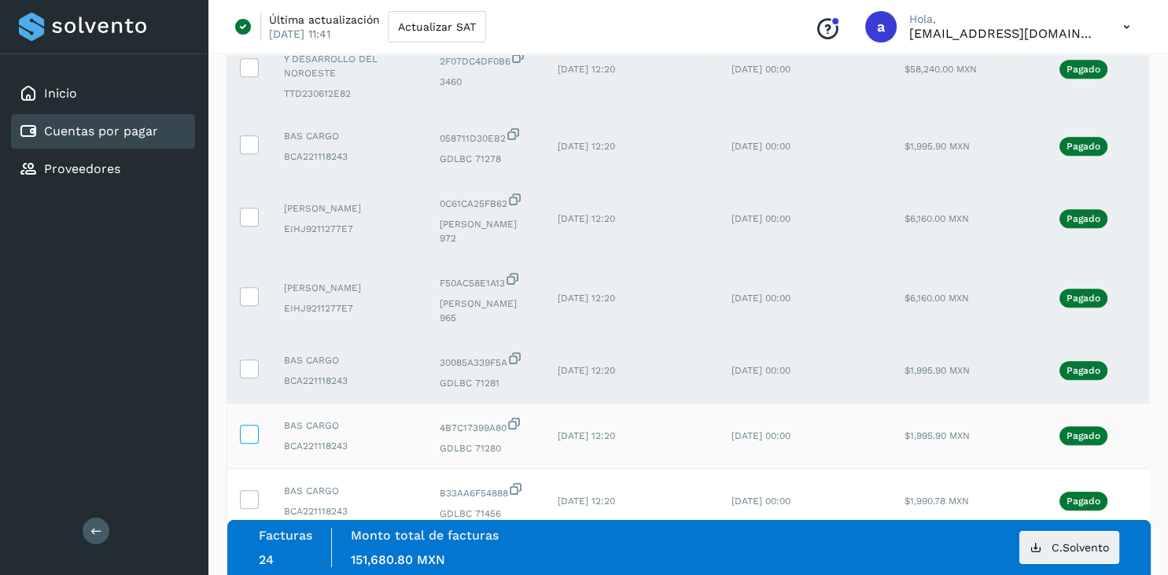
click at [249, 436] on icon at bounding box center [249, 433] width 17 height 17
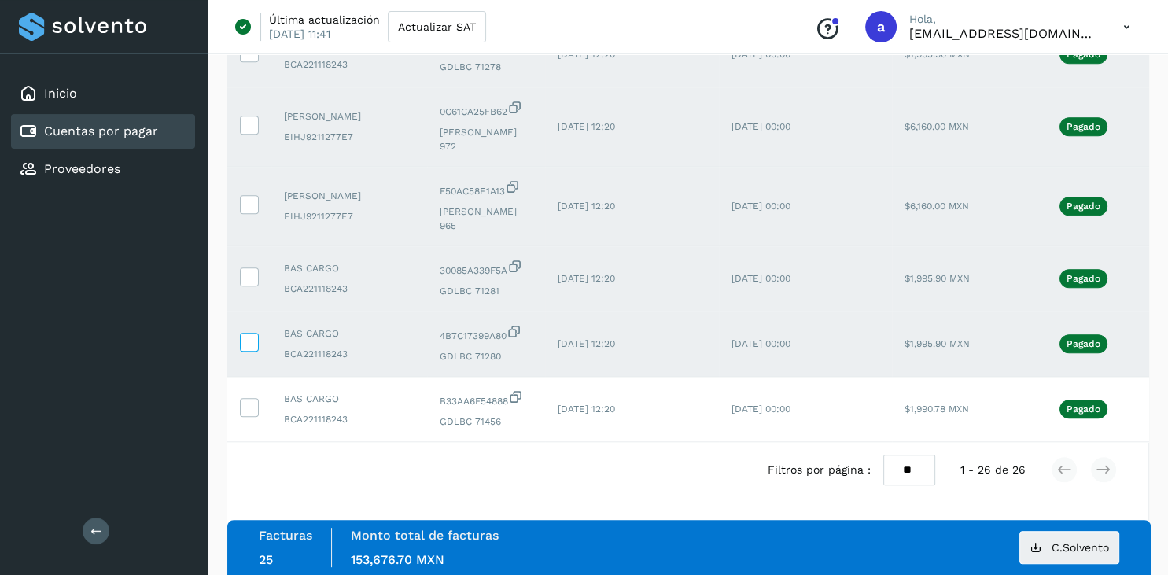
scroll to position [1593, 0]
click at [252, 410] on icon at bounding box center [249, 406] width 17 height 17
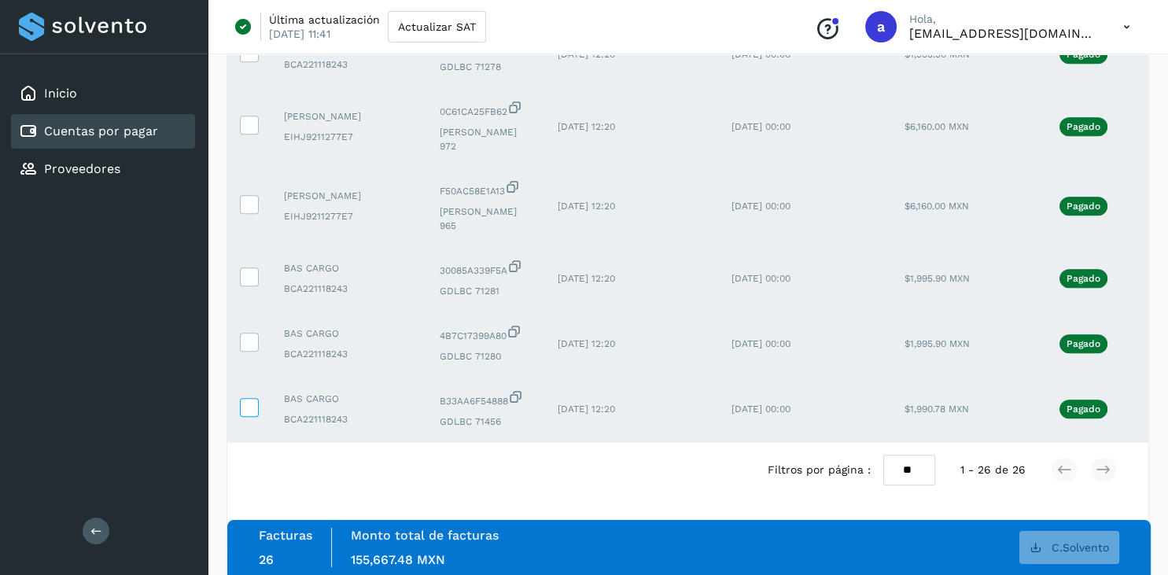
click at [253, 405] on icon at bounding box center [249, 406] width 17 height 17
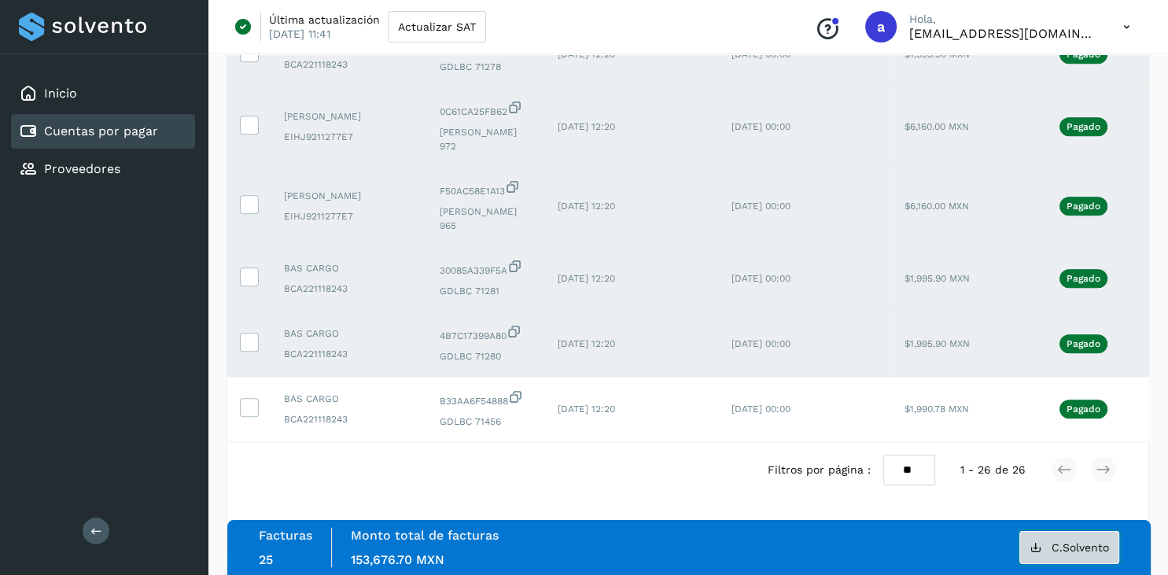
click at [1078, 535] on button "C.Solvento" at bounding box center [1069, 547] width 100 height 33
click at [244, 410] on icon at bounding box center [249, 406] width 17 height 17
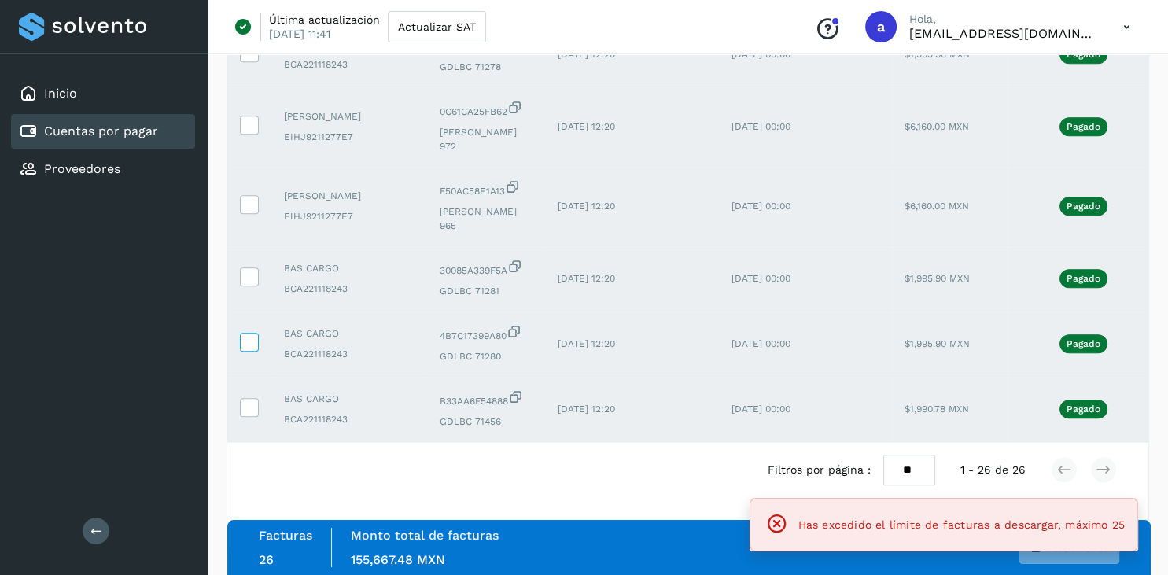
click at [250, 340] on icon at bounding box center [249, 341] width 17 height 17
click at [245, 340] on icon at bounding box center [249, 341] width 17 height 17
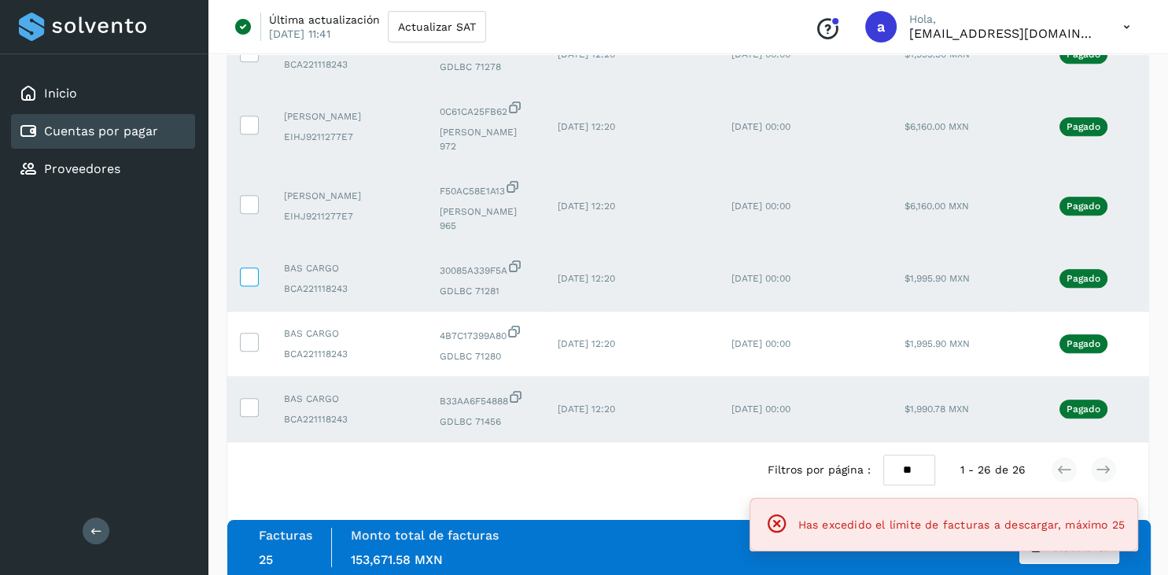
click at [241, 280] on icon at bounding box center [249, 275] width 17 height 17
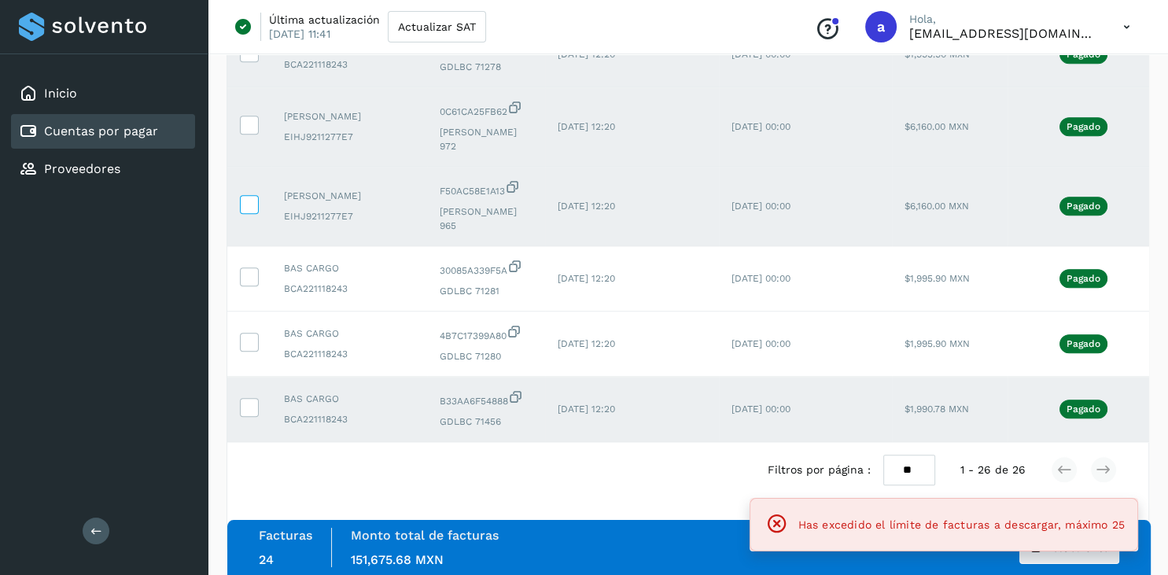
click at [253, 212] on icon at bounding box center [249, 203] width 17 height 17
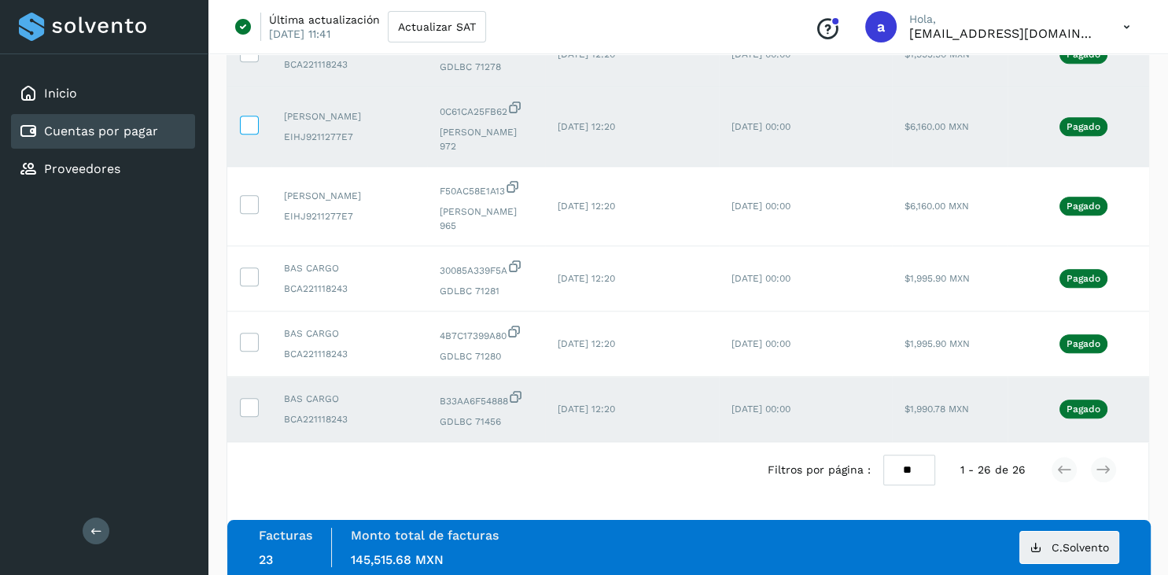
click at [248, 132] on icon at bounding box center [249, 124] width 17 height 17
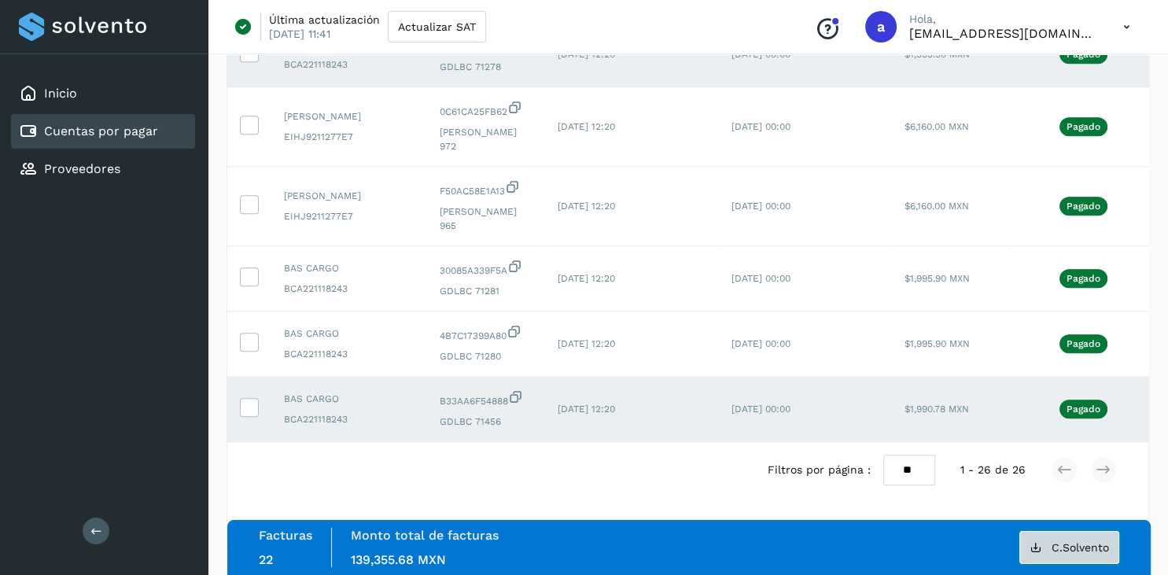
click at [1069, 549] on span "C.Solvento" at bounding box center [1079, 547] width 57 height 11
click at [246, 405] on icon at bounding box center [249, 406] width 17 height 17
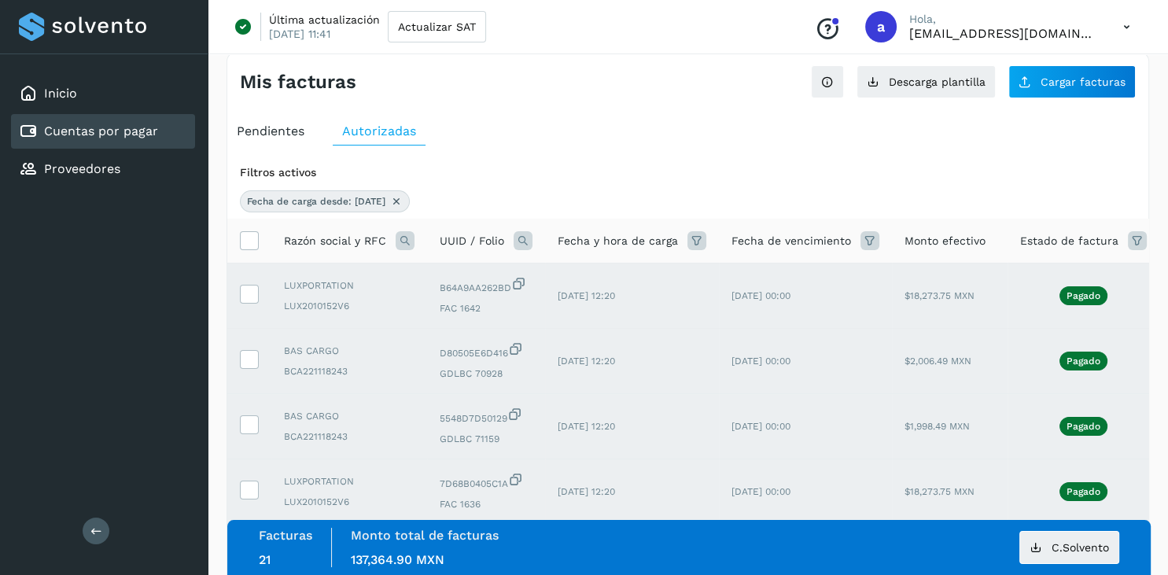
scroll to position [0, 0]
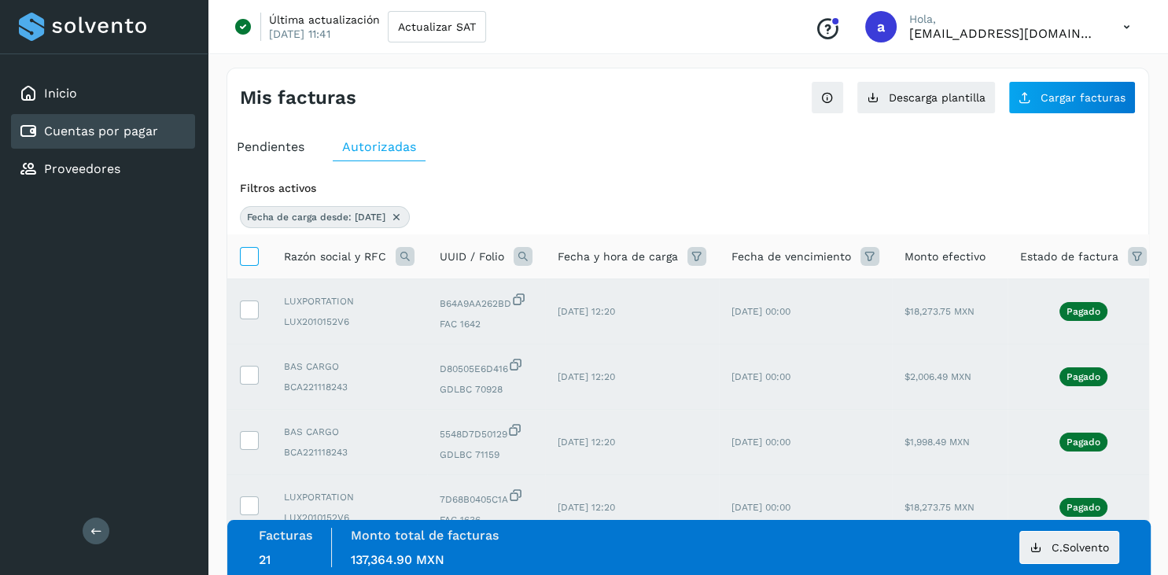
click at [252, 251] on icon at bounding box center [249, 255] width 17 height 17
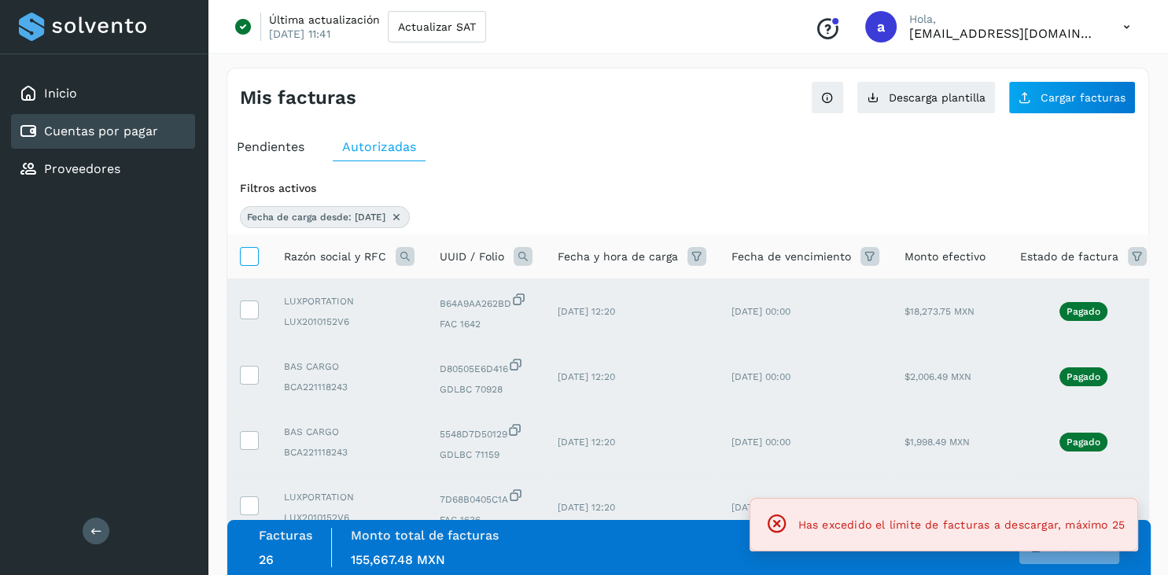
click at [252, 251] on icon at bounding box center [249, 255] width 17 height 17
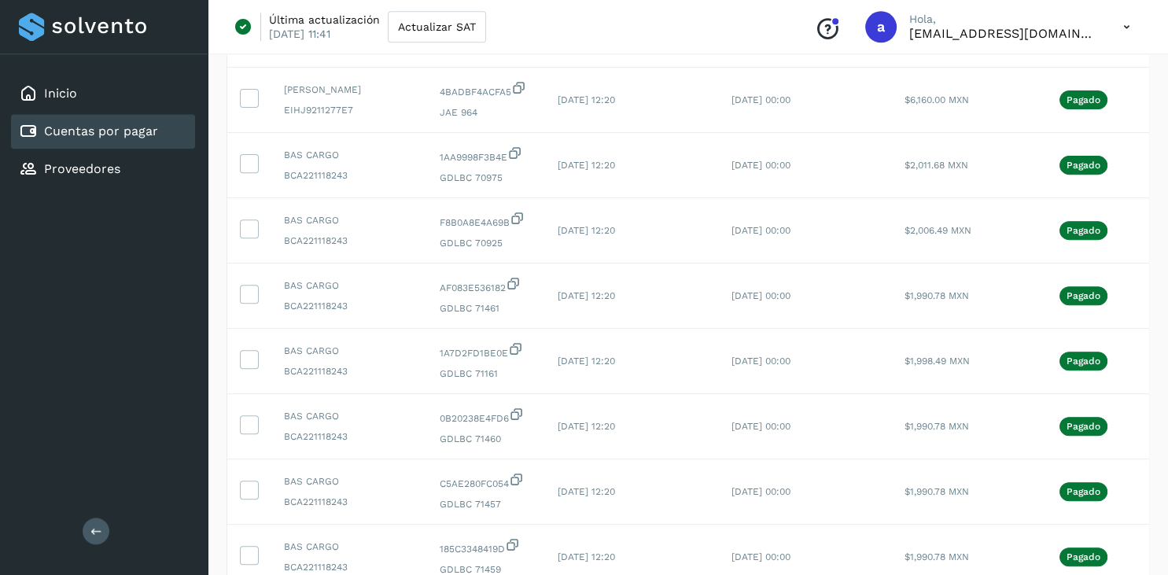
scroll to position [830, 0]
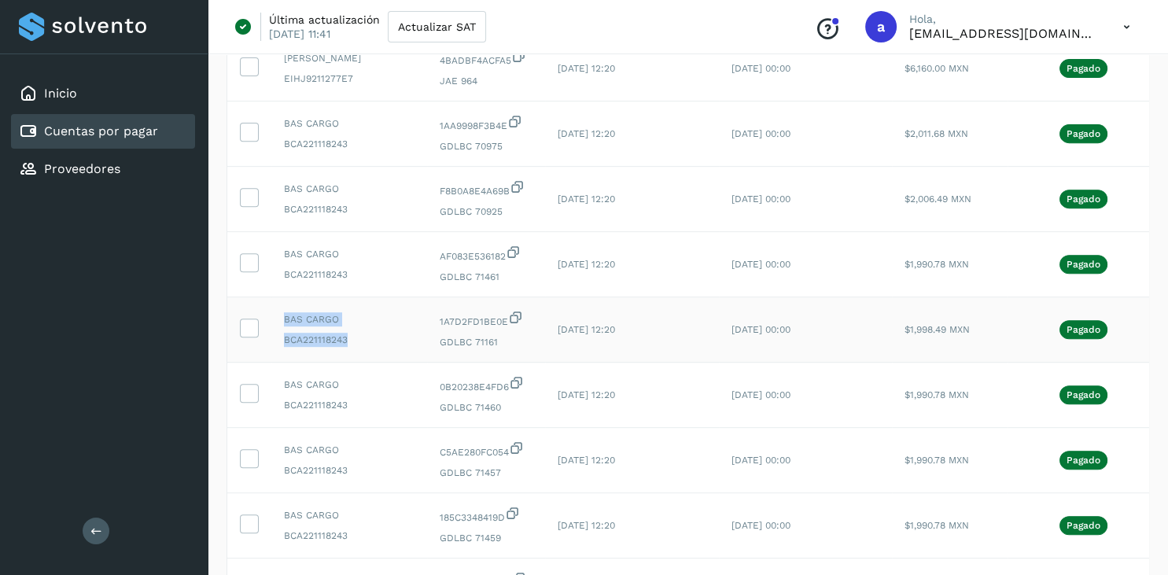
drag, startPoint x: 350, startPoint y: 360, endPoint x: 269, endPoint y: 368, distance: 81.4
click at [269, 363] on tr "BAS CARGO BCA221118243 1A7D2FD1BE0E GDLBC 71161 [DATE] 12:20 [DATE] 00:00 $1,99…" at bounding box center [734, 329] width 1014 height 65
drag, startPoint x: 355, startPoint y: 359, endPoint x: 344, endPoint y: 363, distance: 11.4
click at [344, 347] on span "BCA221118243" at bounding box center [349, 340] width 131 height 14
drag, startPoint x: 351, startPoint y: 357, endPoint x: 280, endPoint y: 362, distance: 70.9
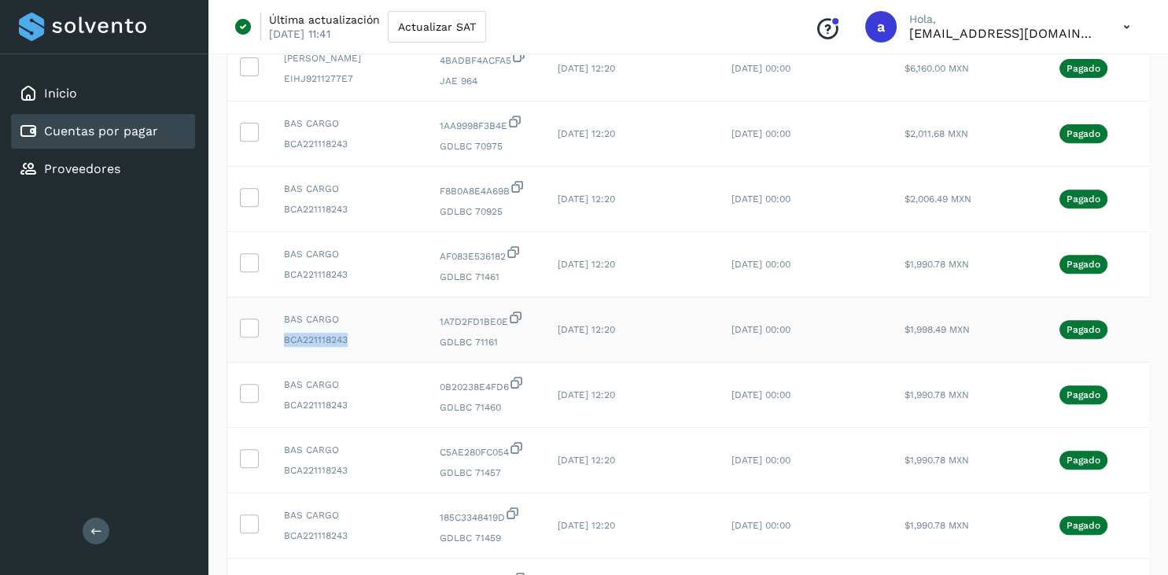
click at [280, 362] on td "BAS CARGO BCA221118243" at bounding box center [349, 329] width 156 height 65
copy span "BCA221118243"
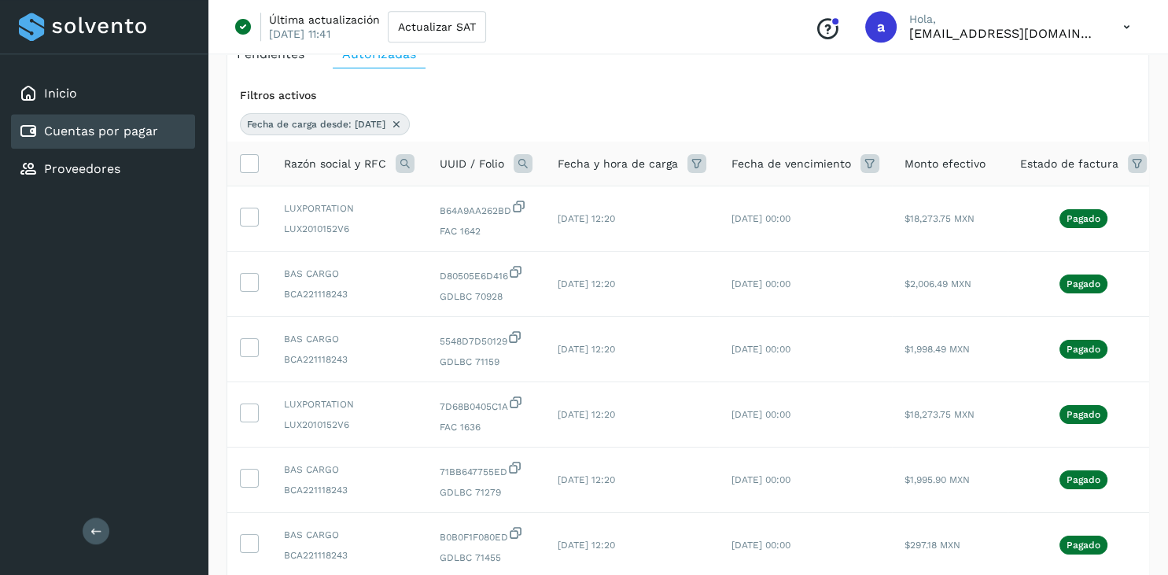
scroll to position [0, 0]
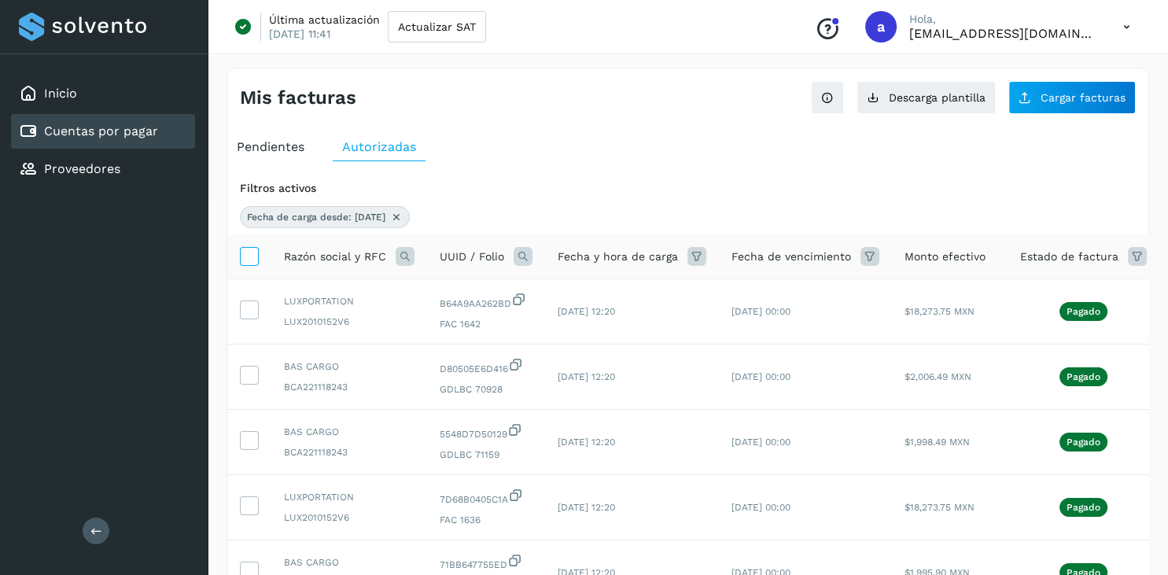
click at [252, 253] on icon at bounding box center [249, 255] width 17 height 17
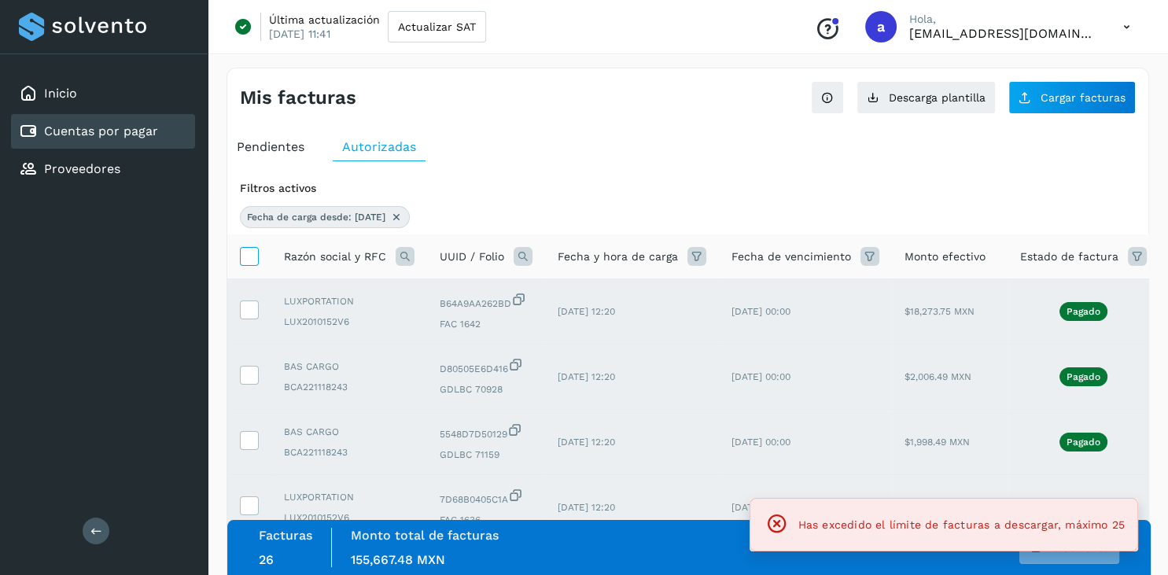
click at [252, 256] on icon at bounding box center [249, 255] width 17 height 17
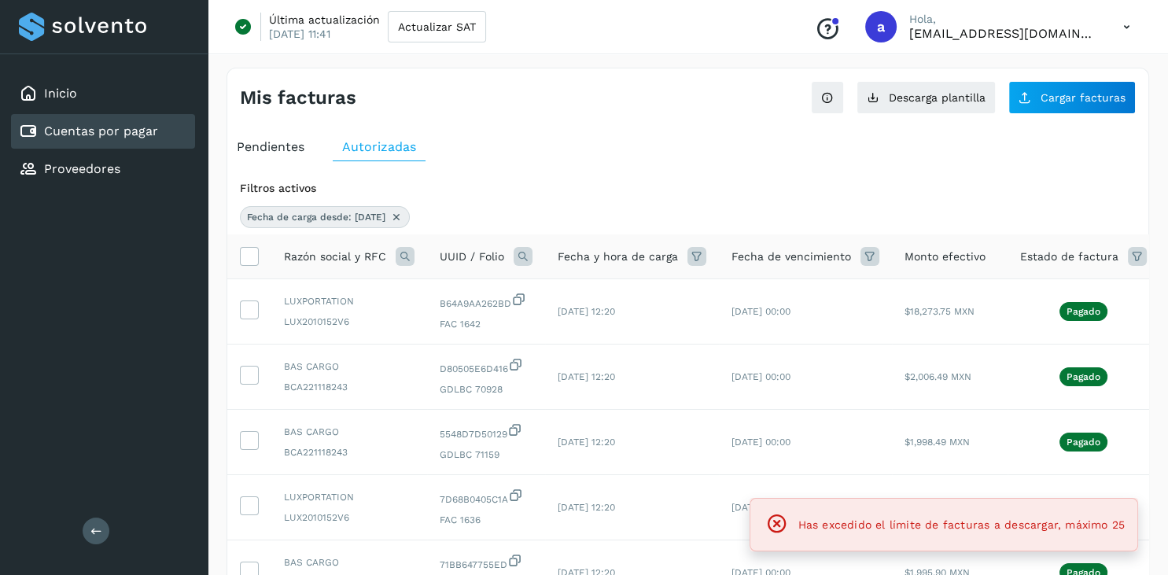
click at [396, 253] on icon at bounding box center [405, 256] width 19 height 19
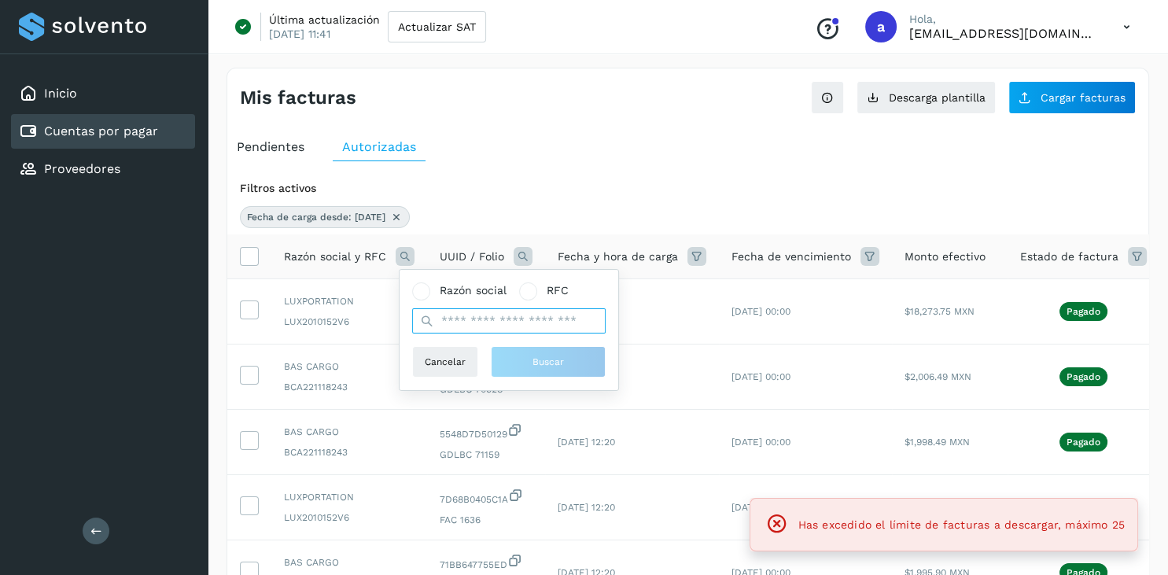
click at [462, 314] on input "text" at bounding box center [508, 320] width 193 height 25
paste input "**********"
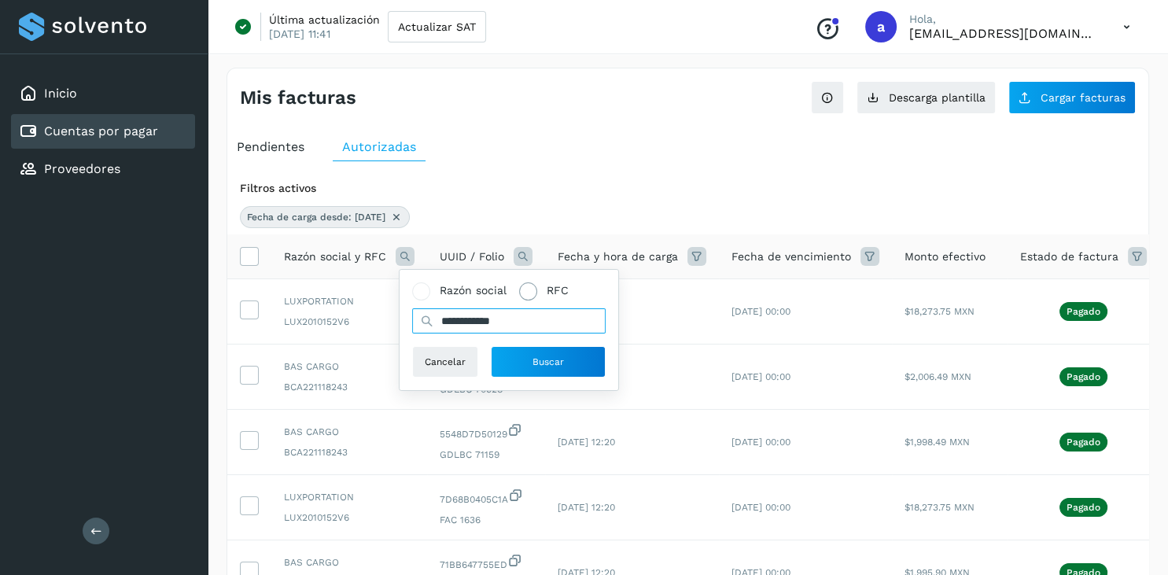
type input "**********"
click at [521, 291] on span at bounding box center [528, 291] width 18 height 18
click at [542, 322] on input "text" at bounding box center [508, 320] width 193 height 25
paste input "**********"
type input "**********"
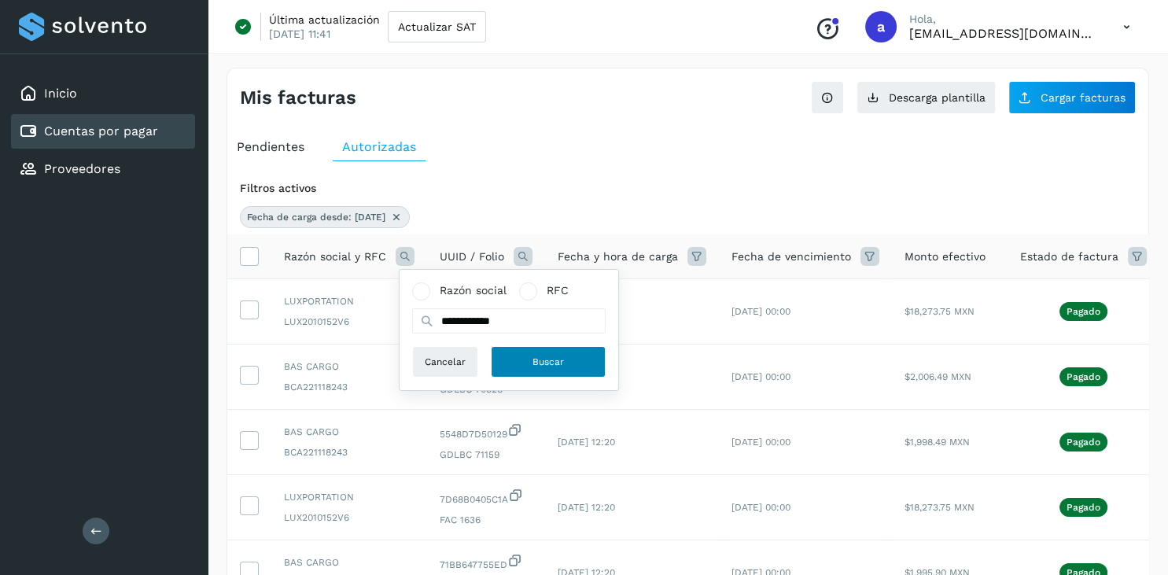
click at [545, 364] on span "Buscar" at bounding box center [547, 362] width 31 height 14
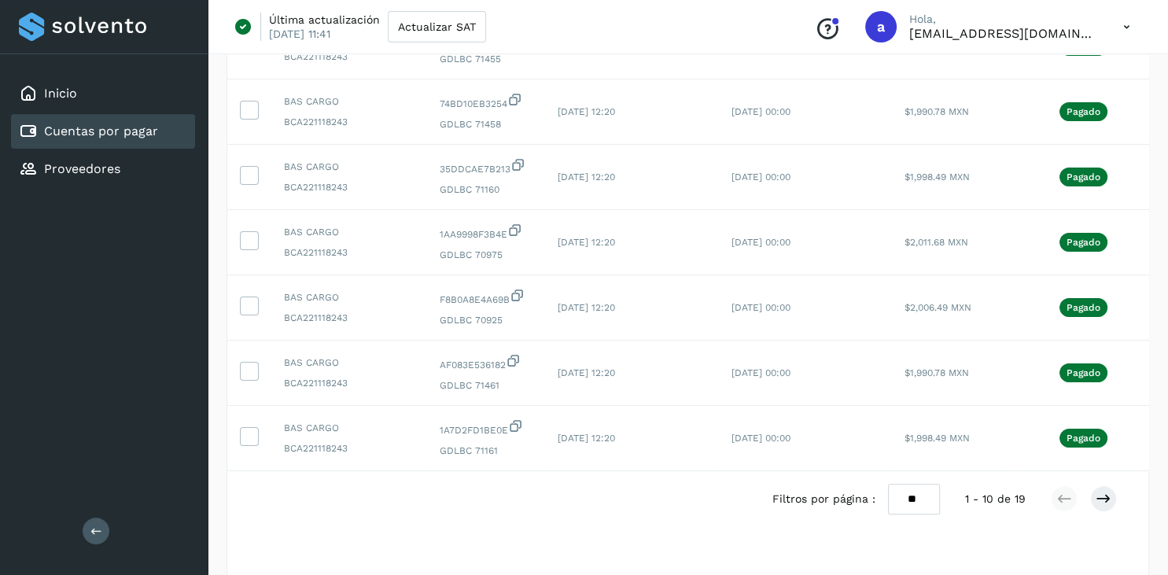
scroll to position [488, 0]
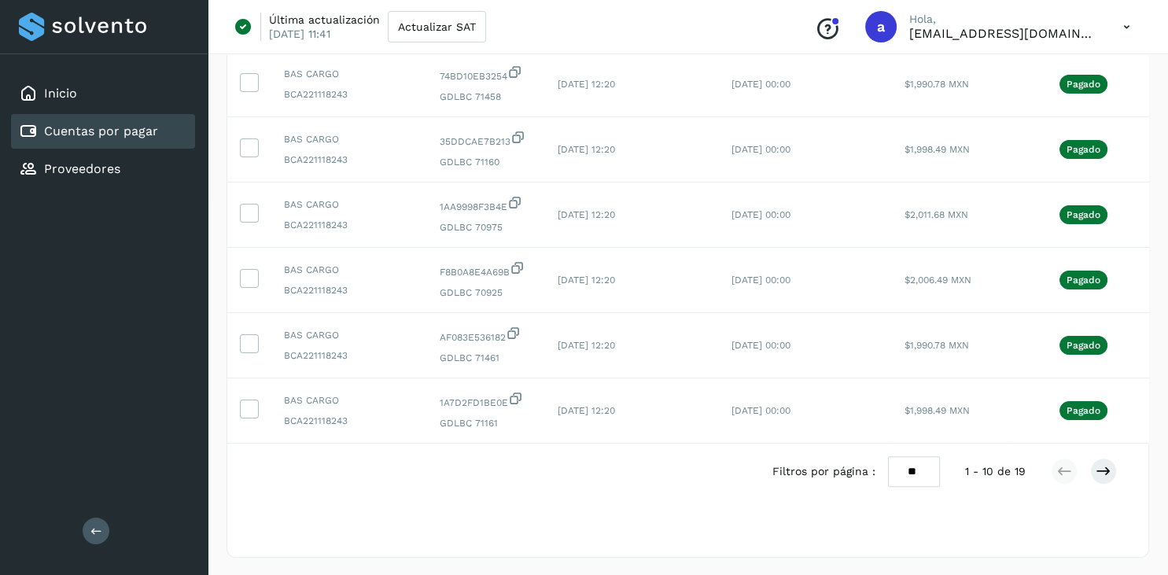
click at [888, 456] on select "** ** **" at bounding box center [914, 471] width 52 height 31
select select "**"
click option "**" at bounding box center [0, 0] width 0 height 0
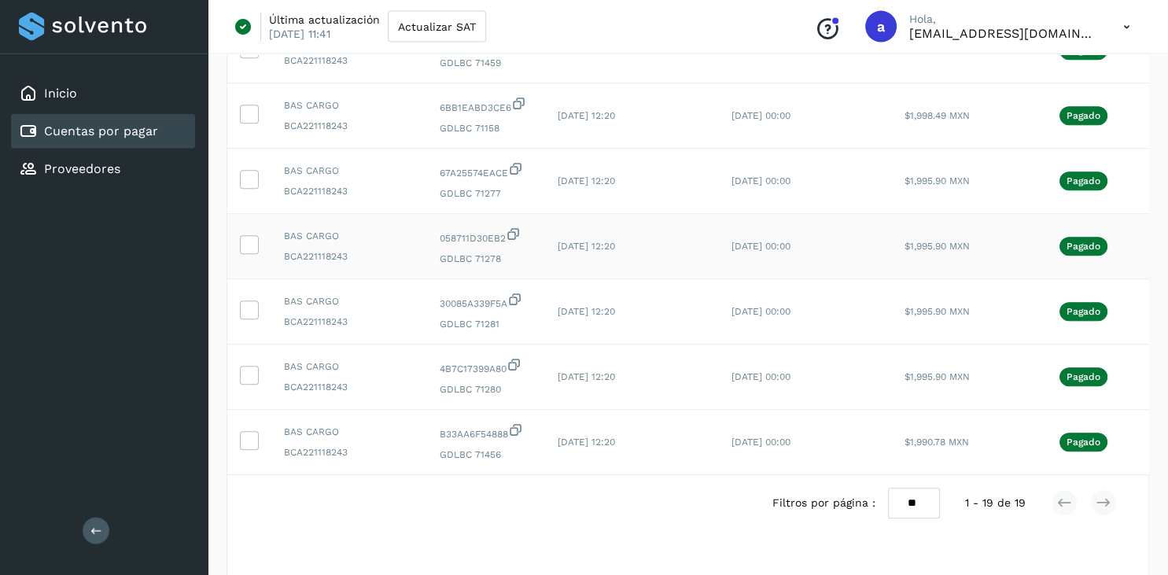
scroll to position [1076, 0]
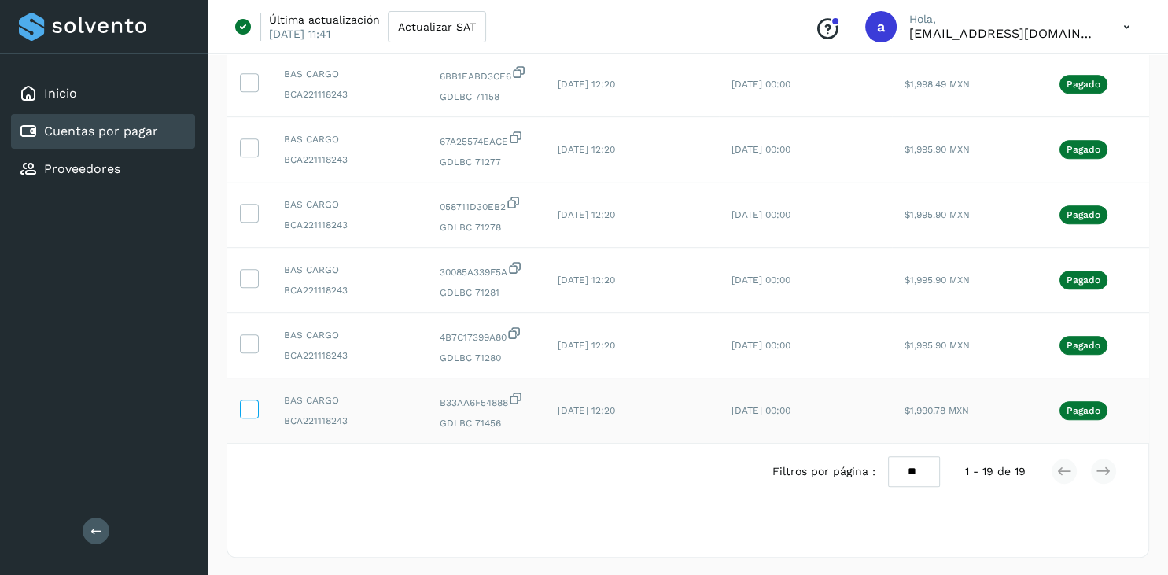
click at [251, 407] on icon at bounding box center [249, 407] width 17 height 17
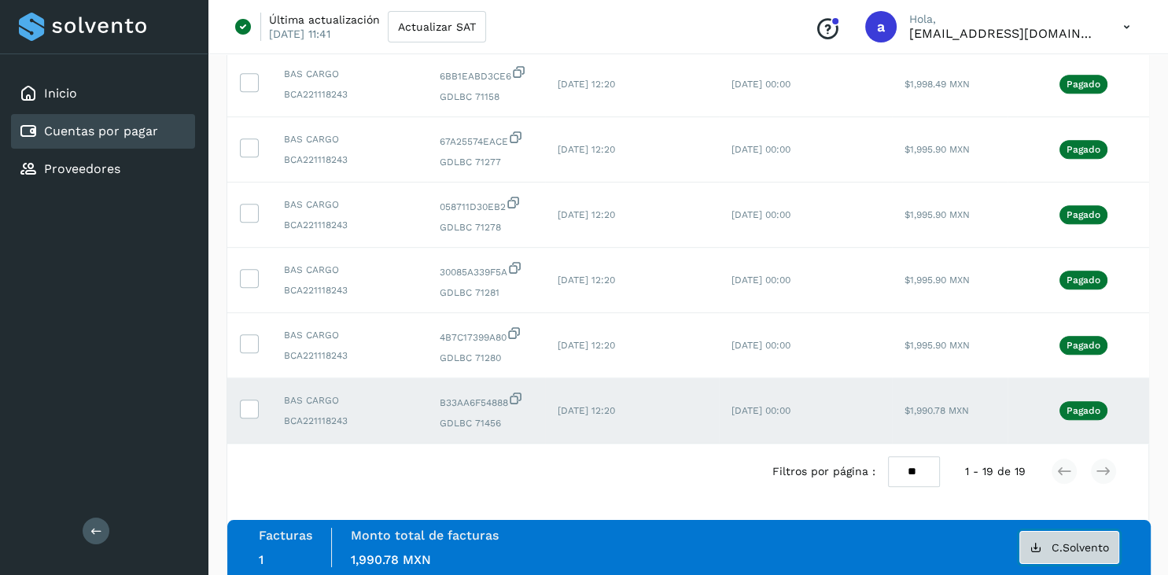
click at [1047, 541] on button "C.Solvento" at bounding box center [1069, 547] width 100 height 33
